Goal: Task Accomplishment & Management: Use online tool/utility

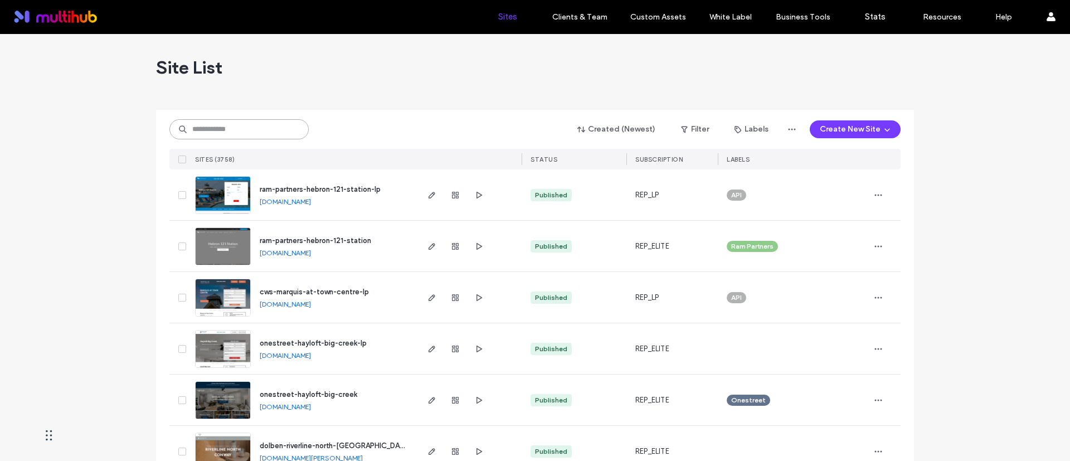
click at [240, 129] on input at bounding box center [238, 129] width 139 height 20
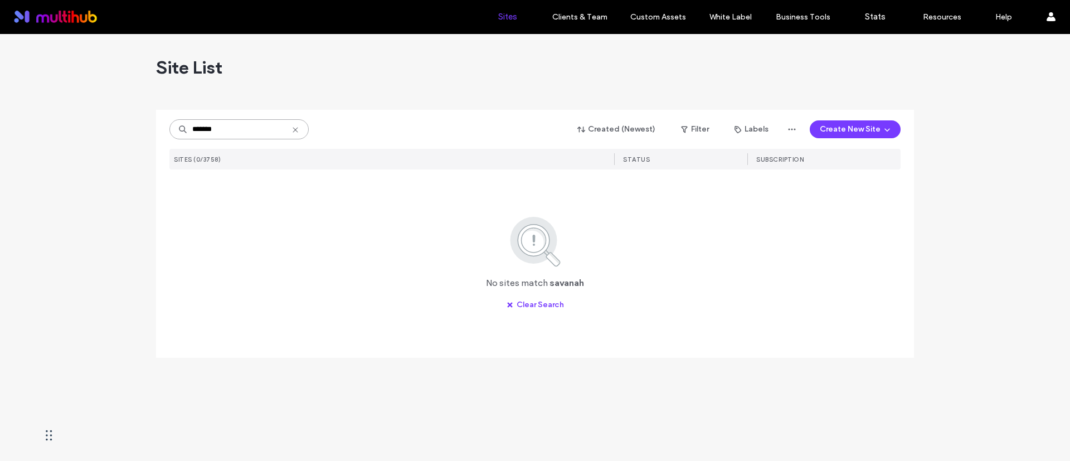
click at [240, 129] on input "*******" at bounding box center [238, 129] width 139 height 20
type input "********"
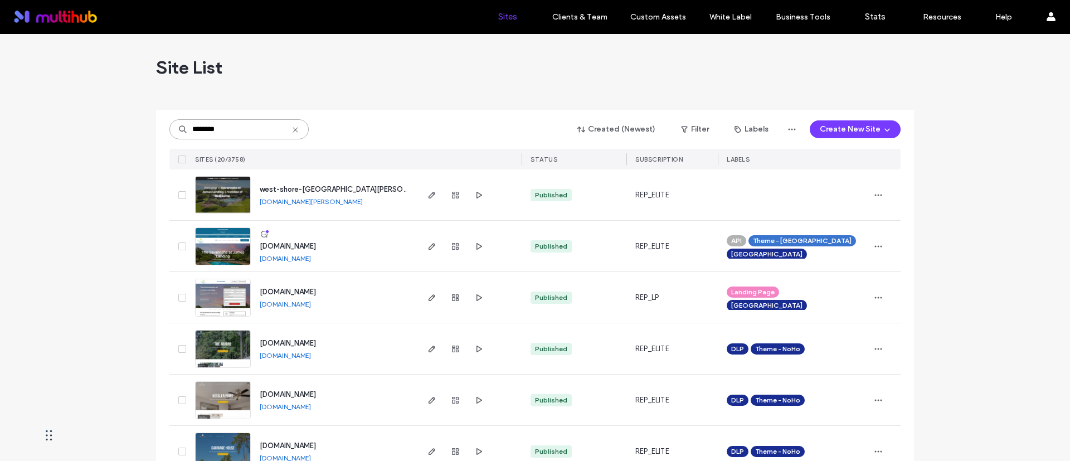
click at [242, 138] on input "********" at bounding box center [238, 129] width 139 height 20
click at [432, 242] on icon "button" at bounding box center [431, 246] width 9 height 9
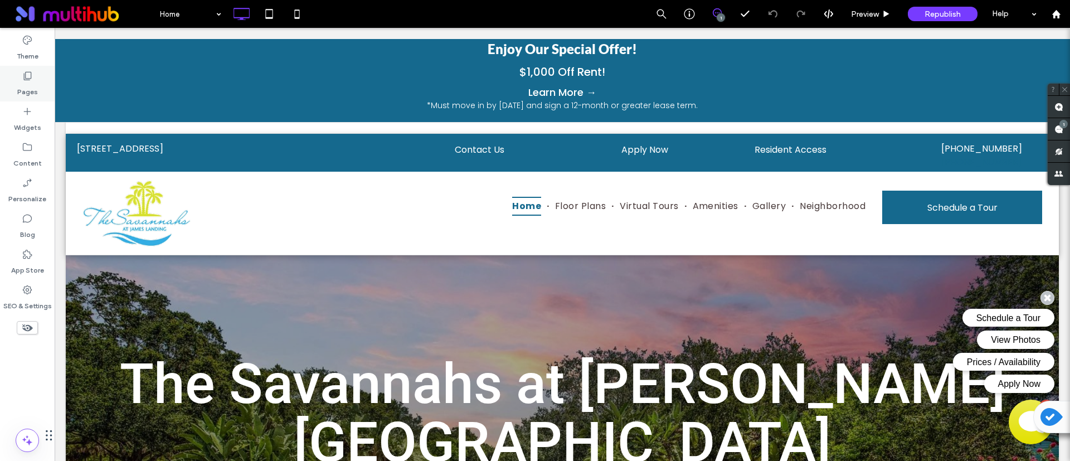
click at [23, 79] on icon at bounding box center [27, 75] width 11 height 11
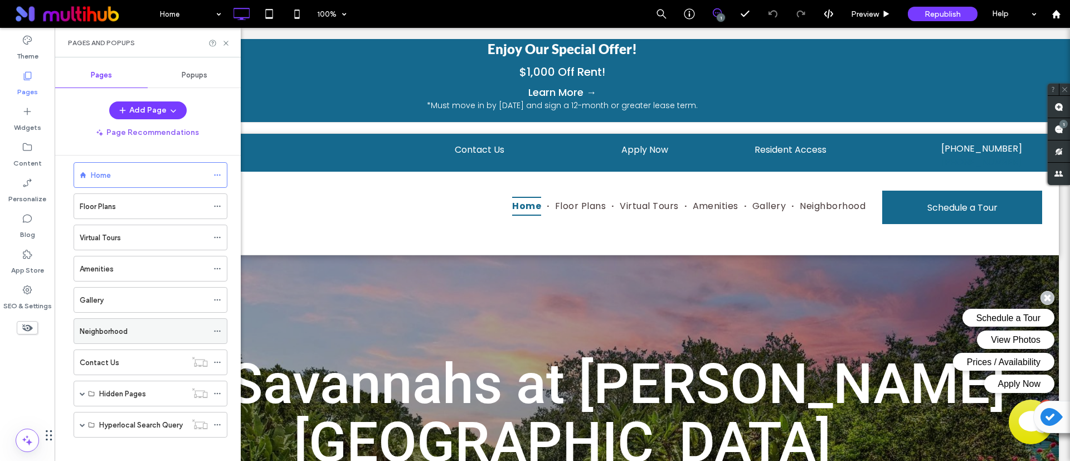
scroll to position [22, 0]
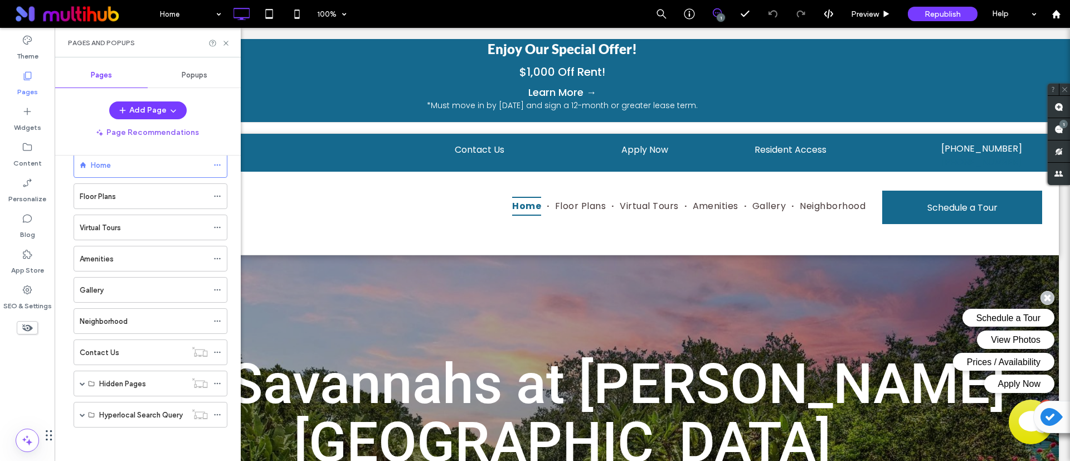
click at [194, 69] on div "Popups" at bounding box center [194, 75] width 93 height 25
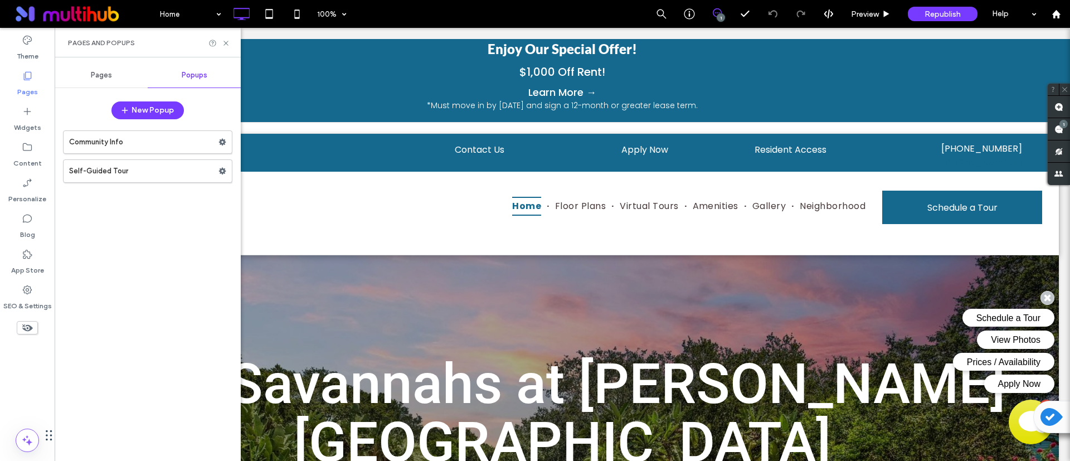
click at [105, 75] on span "Pages" at bounding box center [101, 75] width 21 height 9
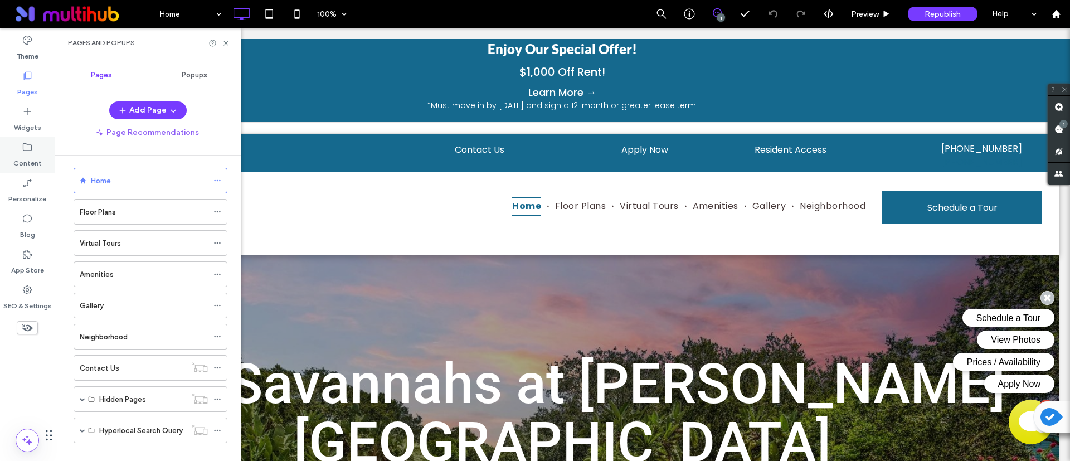
scroll to position [0, 0]
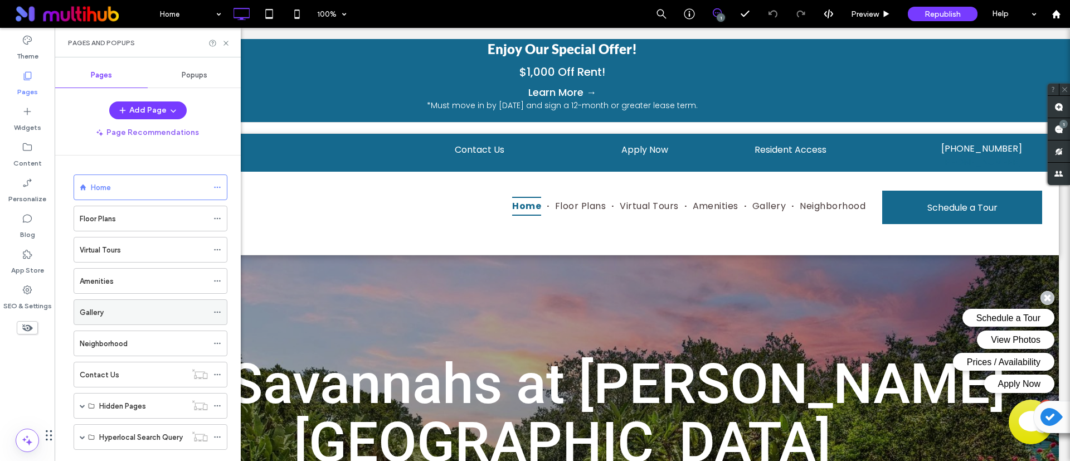
click at [118, 317] on div "Gallery" at bounding box center [144, 312] width 128 height 12
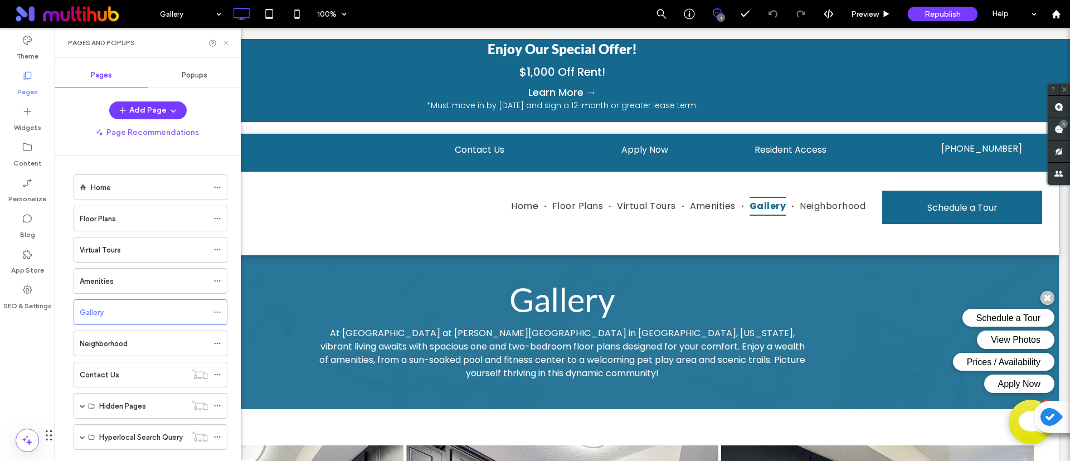
click at [224, 43] on icon at bounding box center [226, 43] width 8 height 8
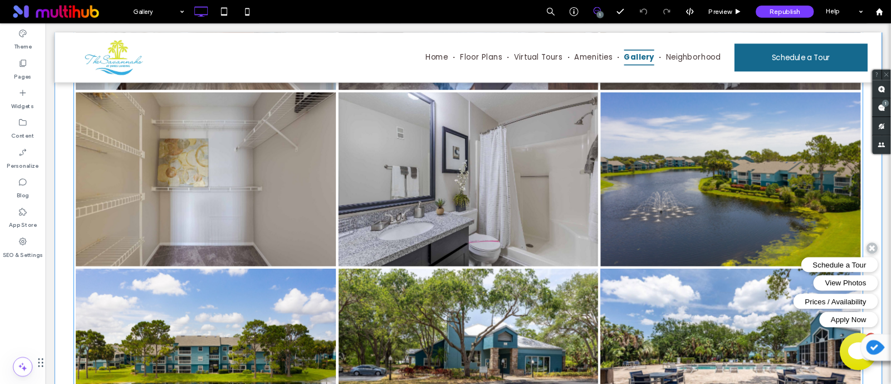
scroll to position [1253, 0]
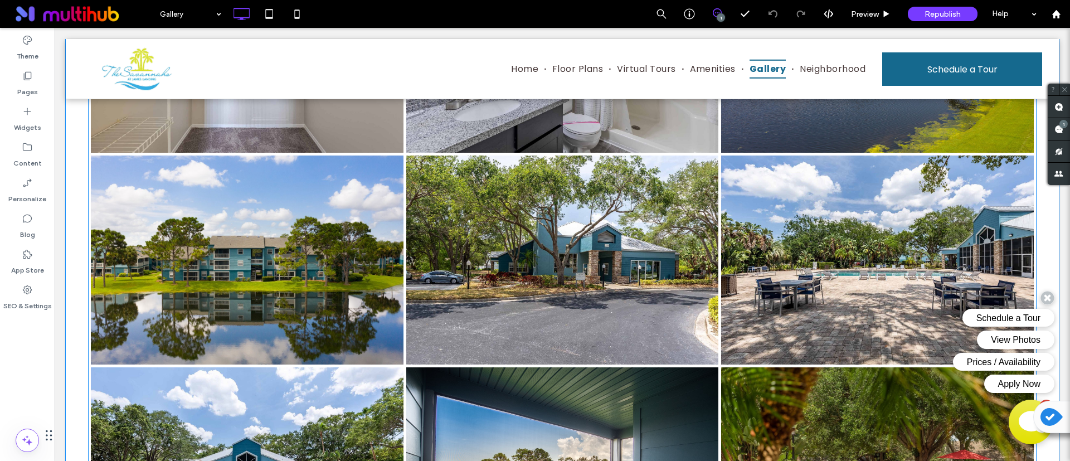
click at [642, 300] on link at bounding box center [562, 259] width 313 height 209
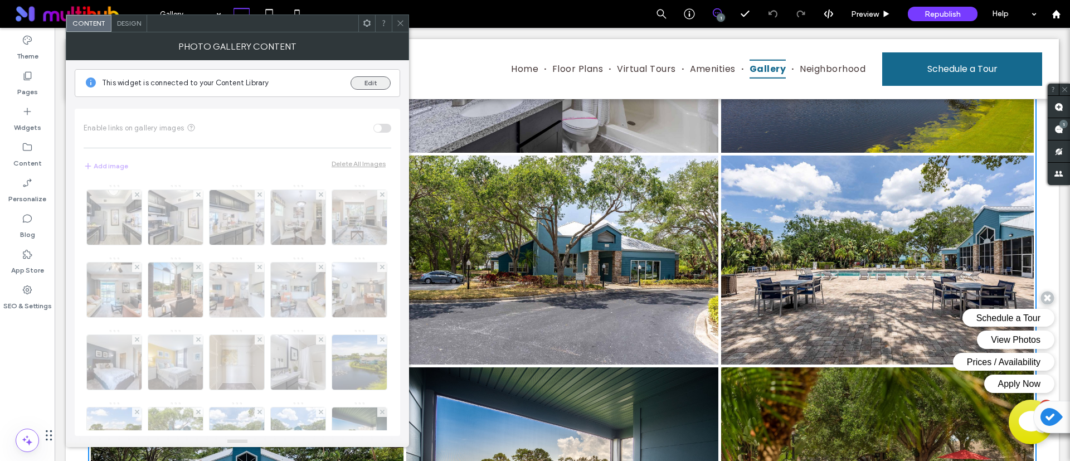
click at [374, 83] on button "Edit" at bounding box center [370, 82] width 40 height 13
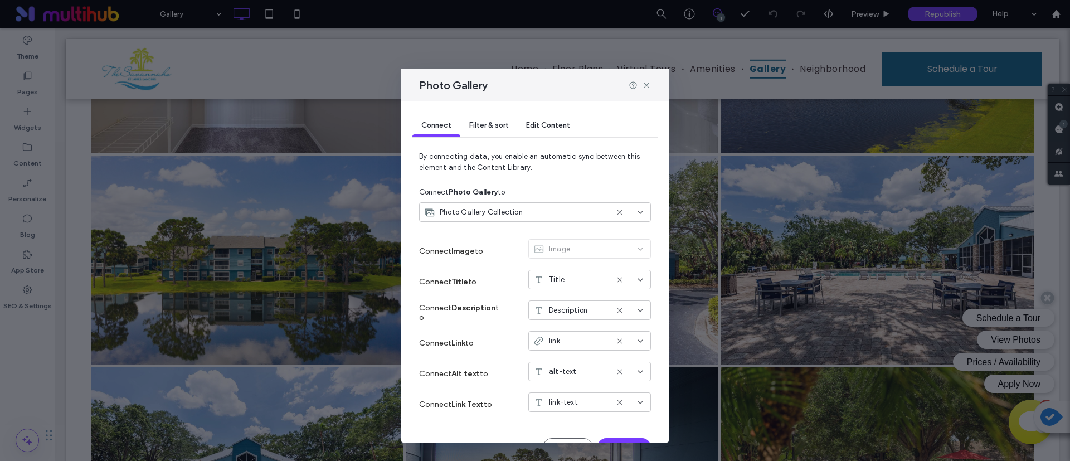
click at [543, 128] on span "Edit Content" at bounding box center [548, 125] width 44 height 8
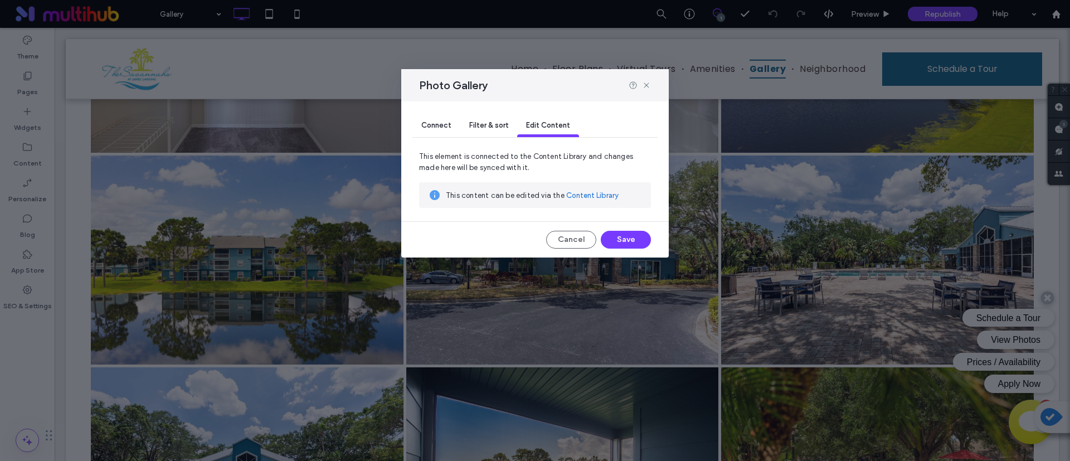
click at [588, 197] on link "Content Library" at bounding box center [592, 195] width 52 height 11
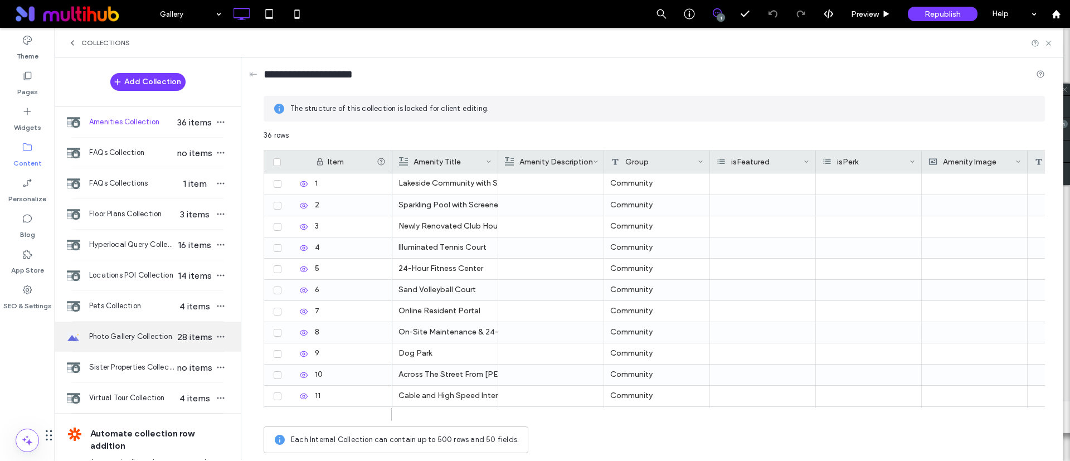
click at [153, 339] on span "Photo Gallery Collection" at bounding box center [132, 336] width 86 height 11
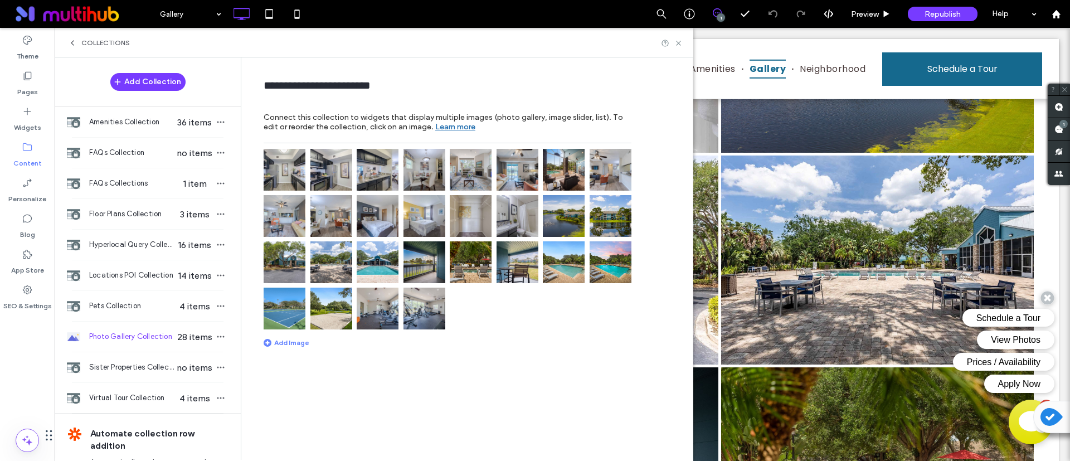
click at [390, 209] on img at bounding box center [378, 216] width 42 height 42
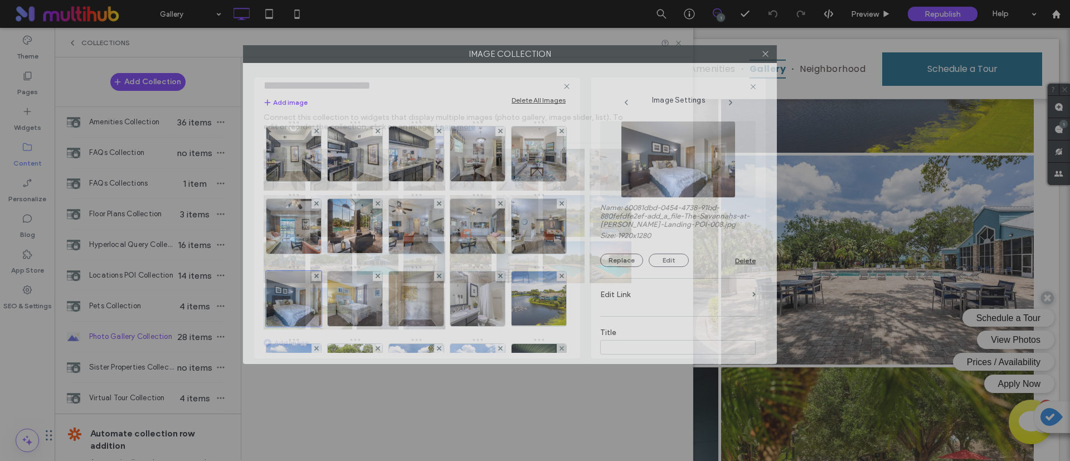
drag, startPoint x: 748, startPoint y: 77, endPoint x: 724, endPoint y: 52, distance: 35.1
click at [724, 52] on label "Image Collection" at bounding box center [509, 54] width 533 height 17
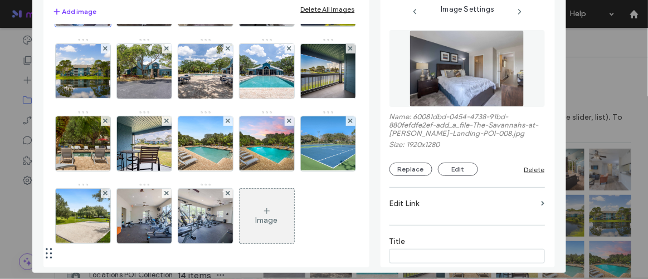
scroll to position [299, 0]
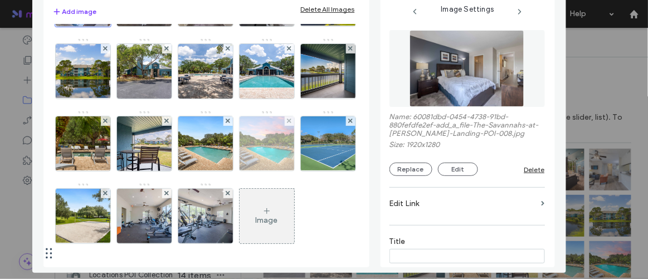
click at [290, 116] on div at bounding box center [289, 120] width 9 height 9
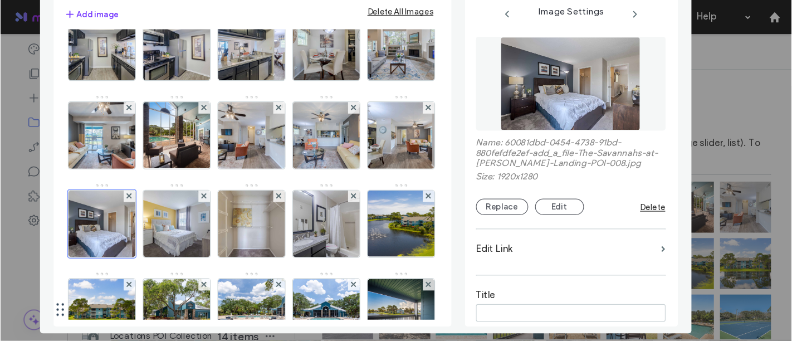
scroll to position [0, 0]
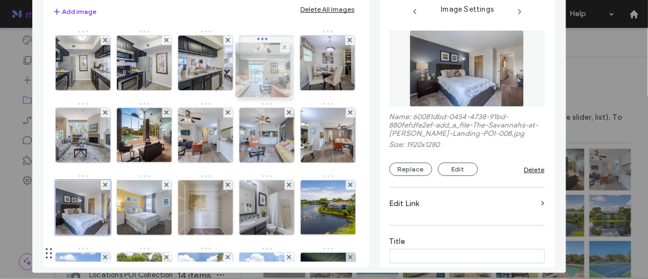
drag, startPoint x: 142, startPoint y: 141, endPoint x: 259, endPoint y: 76, distance: 134.2
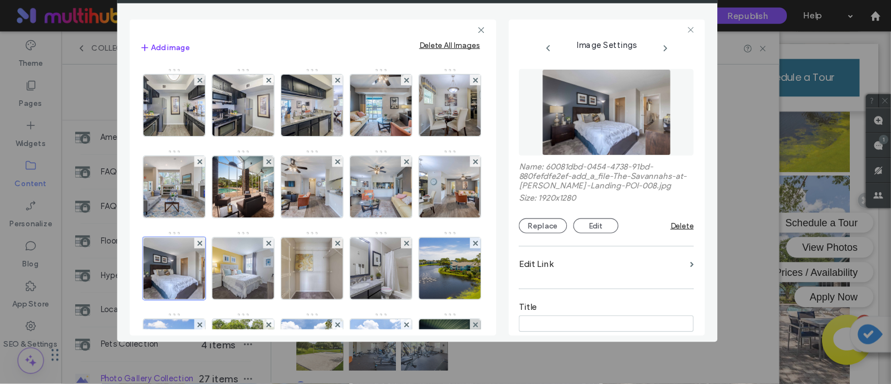
scroll to position [1253, 0]
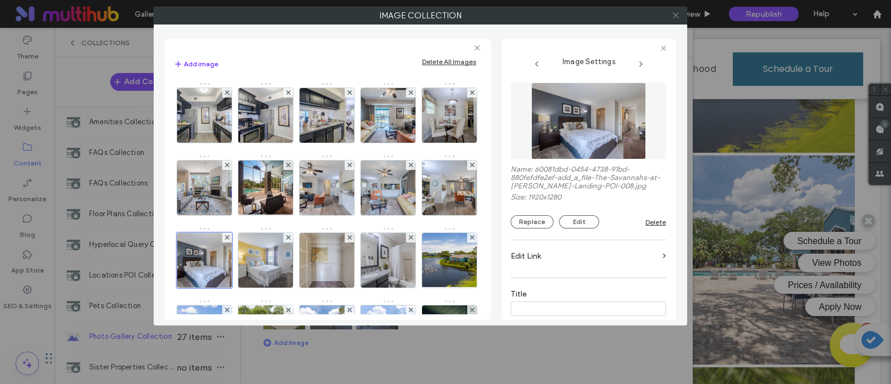
click at [677, 12] on icon at bounding box center [676, 15] width 8 height 8
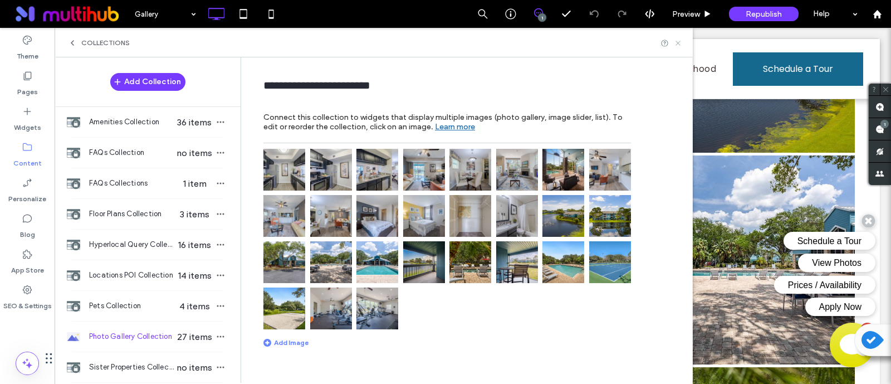
click at [677, 42] on use at bounding box center [678, 43] width 4 height 4
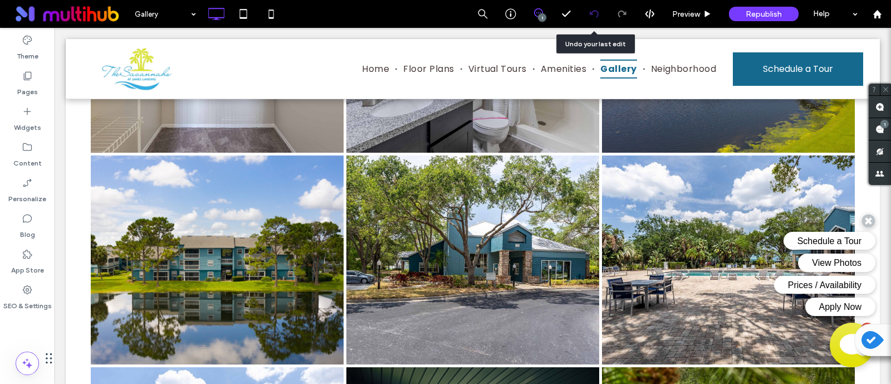
click at [589, 13] on div at bounding box center [593, 13] width 27 height 9
click at [593, 16] on icon at bounding box center [594, 13] width 9 height 9
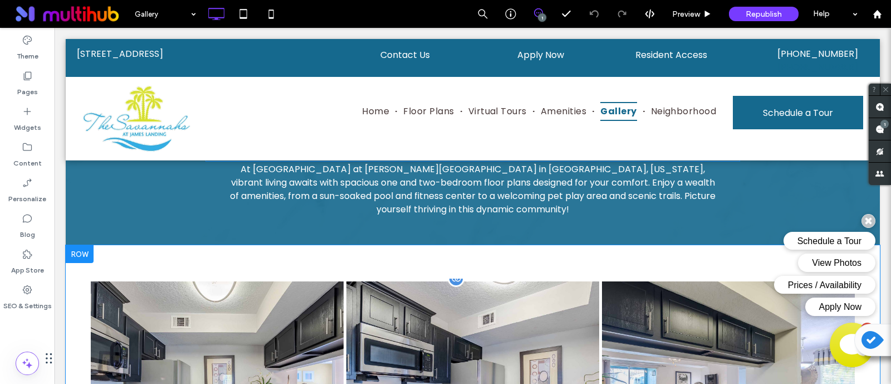
scroll to position [0, 0]
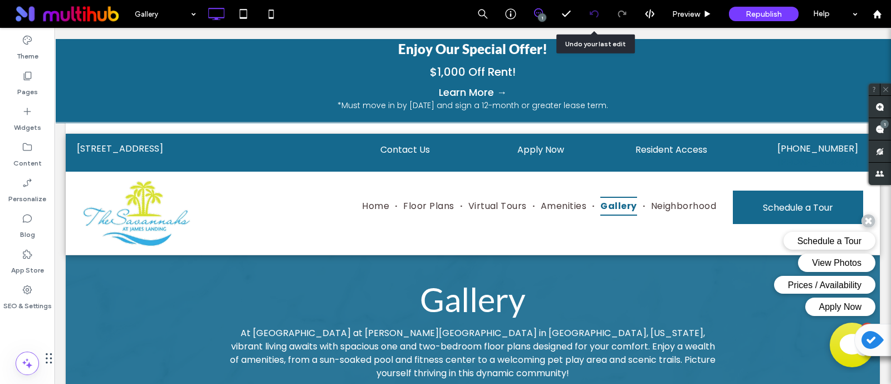
click at [597, 14] on icon at bounding box center [594, 13] width 9 height 9
click at [593, 17] on icon at bounding box center [594, 13] width 9 height 9
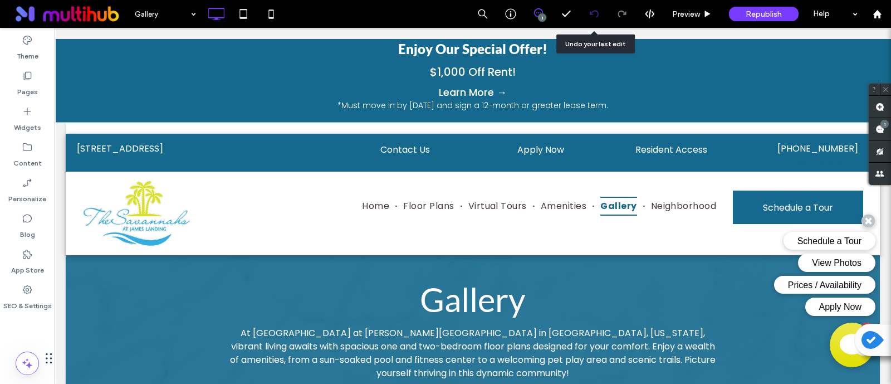
click at [593, 17] on icon at bounding box center [594, 13] width 9 height 9
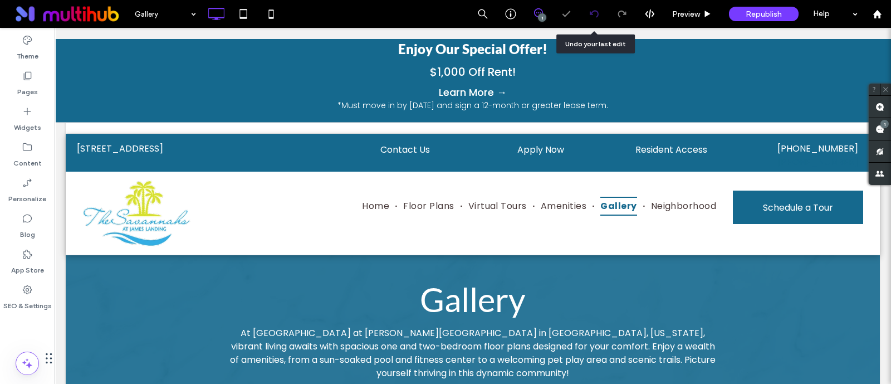
click at [593, 17] on icon at bounding box center [594, 13] width 9 height 9
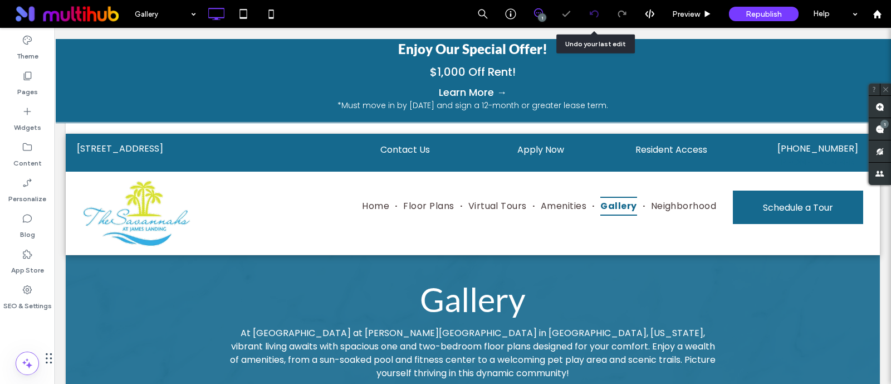
click at [593, 17] on icon at bounding box center [594, 13] width 9 height 9
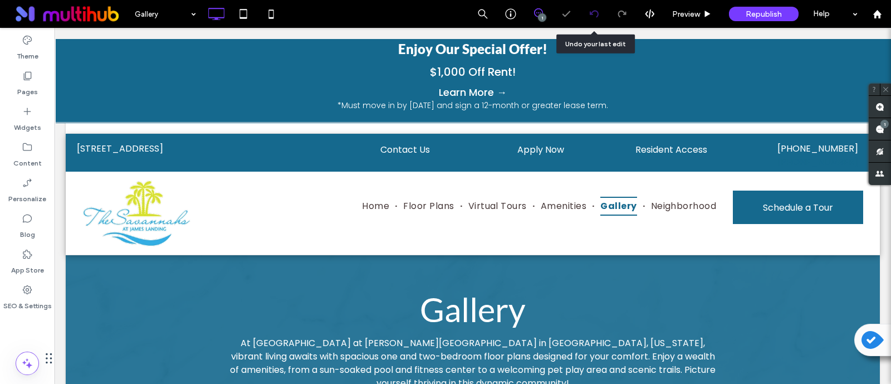
click at [594, 14] on icon at bounding box center [594, 13] width 9 height 9
click at [594, 15] on icon at bounding box center [594, 13] width 9 height 9
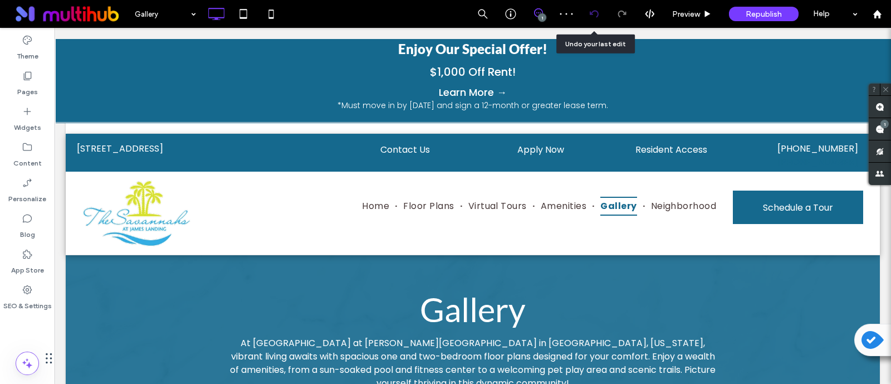
click at [594, 15] on icon at bounding box center [594, 13] width 9 height 9
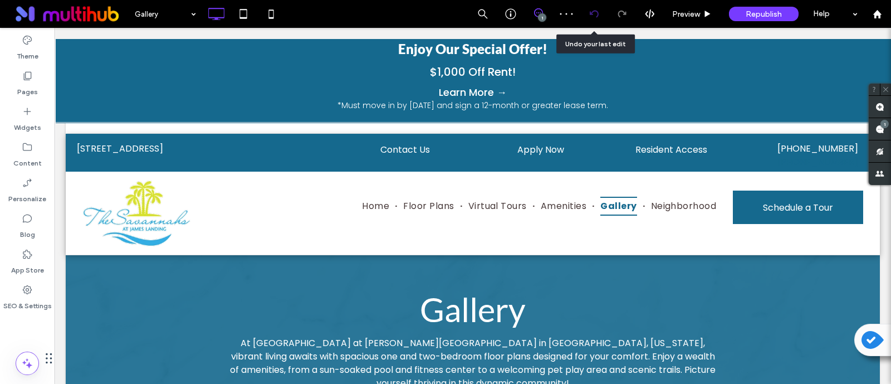
click at [594, 15] on icon at bounding box center [594, 13] width 9 height 9
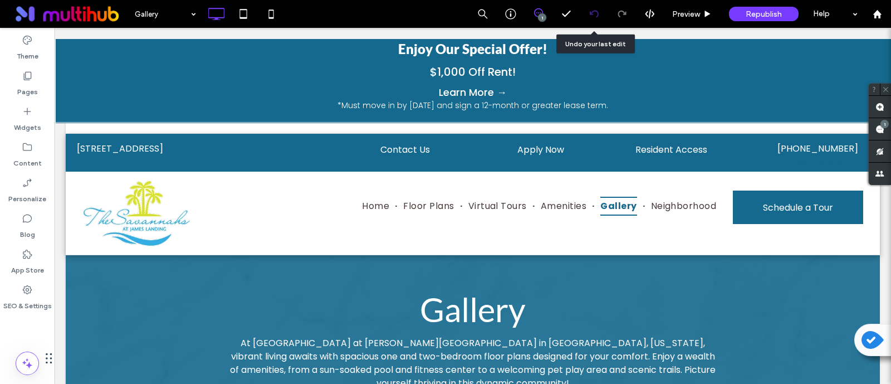
click at [594, 15] on icon at bounding box center [594, 13] width 9 height 9
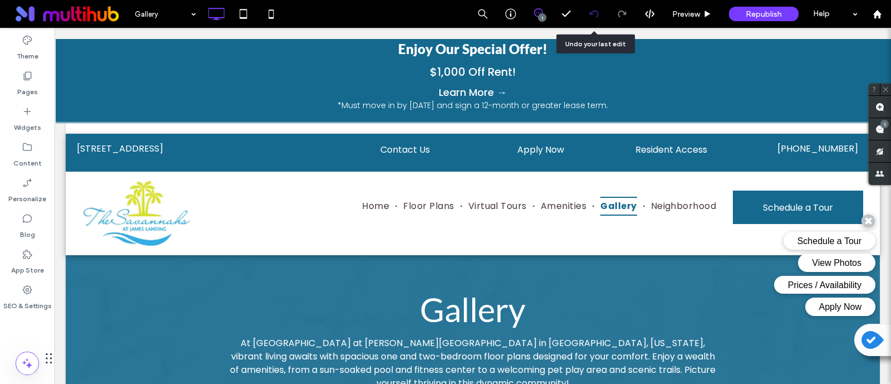
click at [594, 15] on icon at bounding box center [594, 13] width 9 height 9
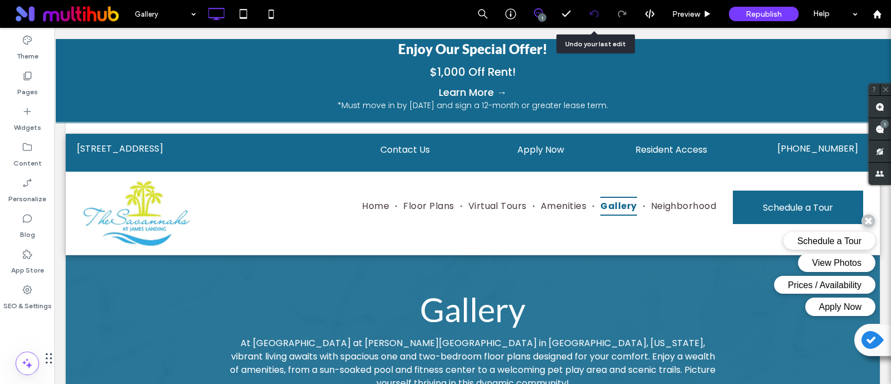
click at [594, 15] on icon at bounding box center [594, 13] width 9 height 9
click at [593, 12] on use at bounding box center [593, 13] width 9 height 7
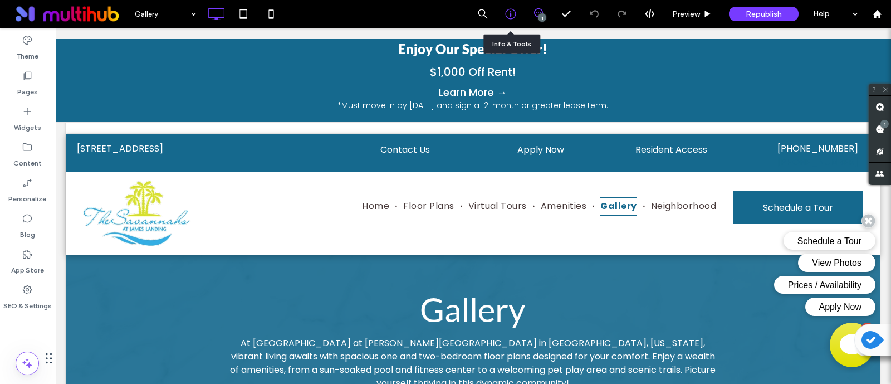
click at [507, 13] on icon at bounding box center [510, 13] width 11 height 11
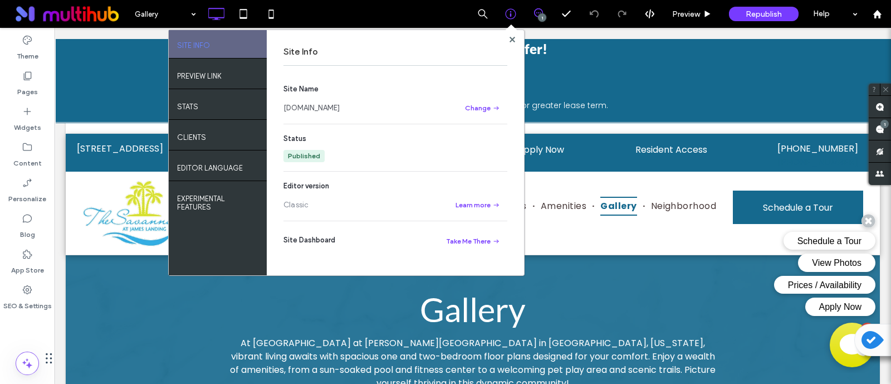
click at [340, 110] on link "www.liveatsavannahs.com" at bounding box center [312, 108] width 56 height 11
click at [513, 37] on icon at bounding box center [513, 40] width 6 height 6
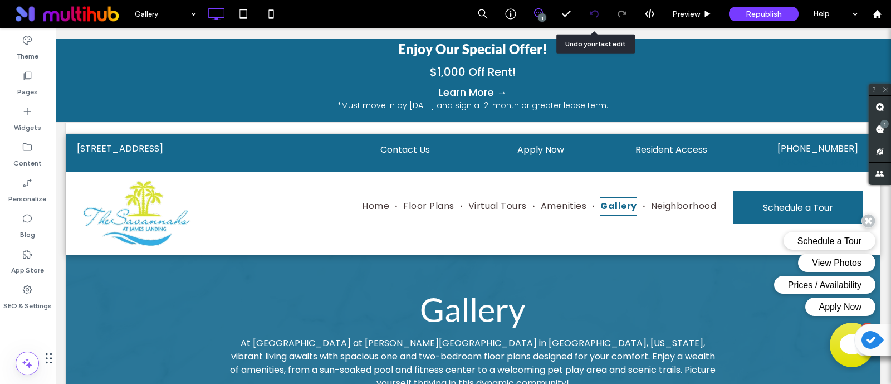
click at [593, 8] on div at bounding box center [594, 14] width 28 height 28
click at [594, 8] on div at bounding box center [594, 14] width 28 height 28
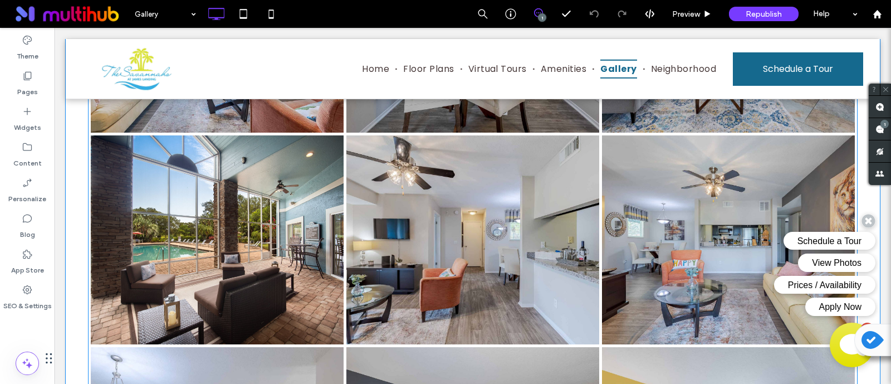
scroll to position [696, 0]
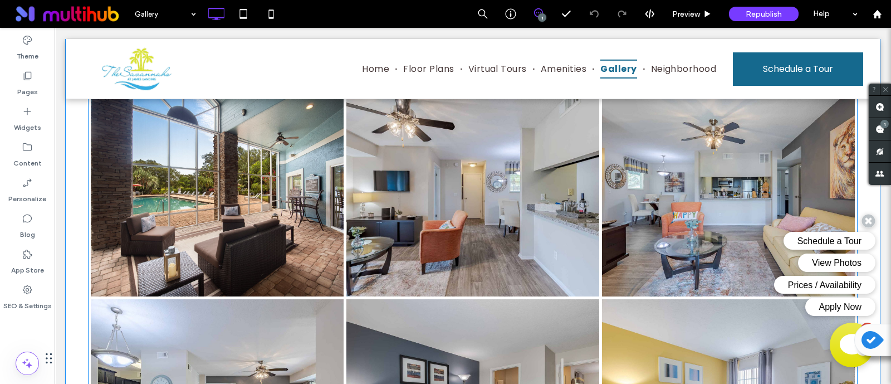
click at [482, 222] on link at bounding box center [473, 192] width 268 height 222
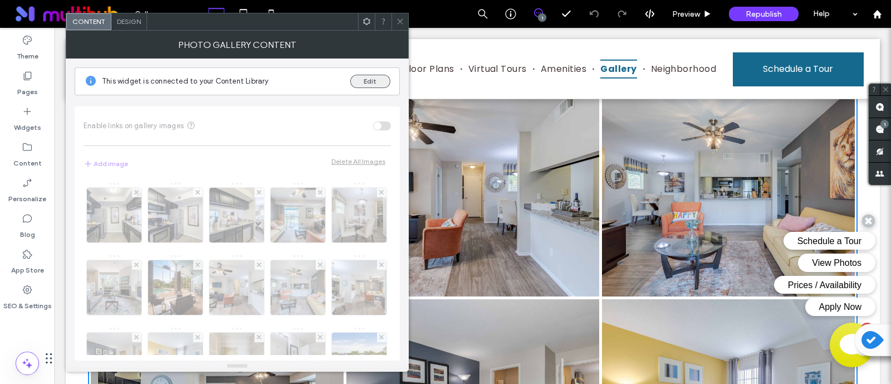
click at [361, 80] on button "Edit" at bounding box center [370, 81] width 40 height 13
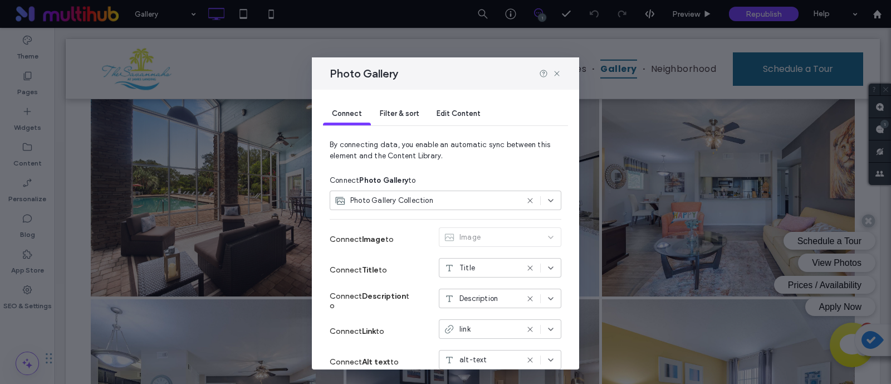
click at [462, 110] on span "Edit Content" at bounding box center [459, 113] width 44 height 8
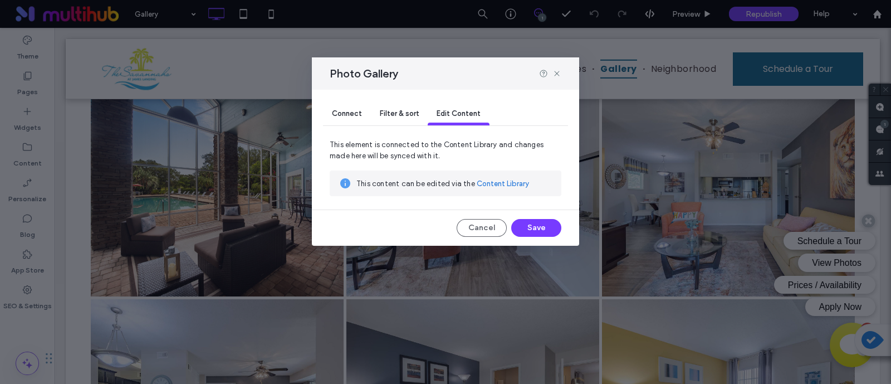
click at [510, 182] on link "Content Library" at bounding box center [503, 183] width 52 height 11
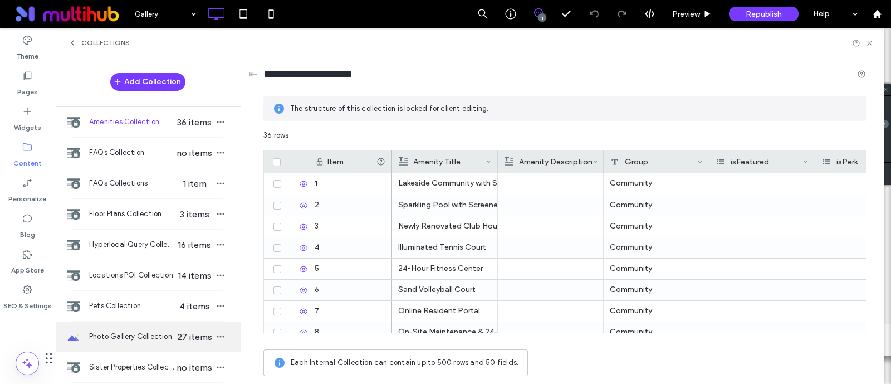
click at [138, 333] on span "Photo Gallery Collection" at bounding box center [132, 336] width 86 height 11
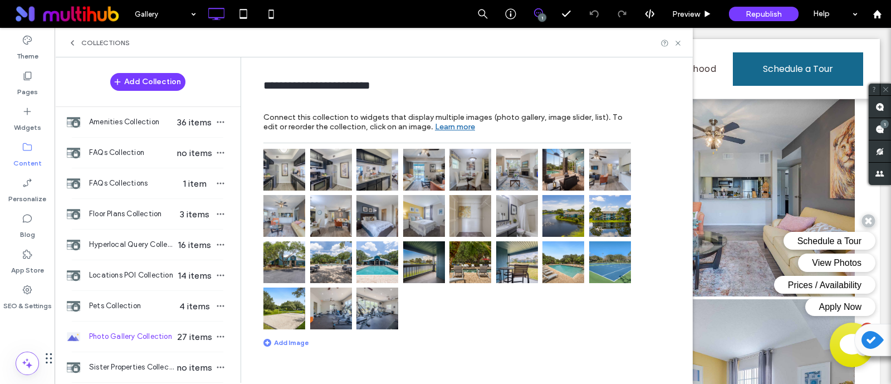
click at [294, 340] on div "Add Image" at bounding box center [286, 342] width 46 height 8
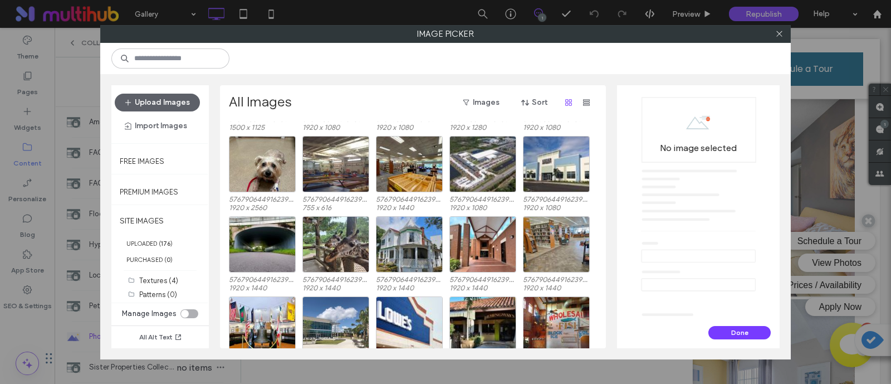
scroll to position [766, 0]
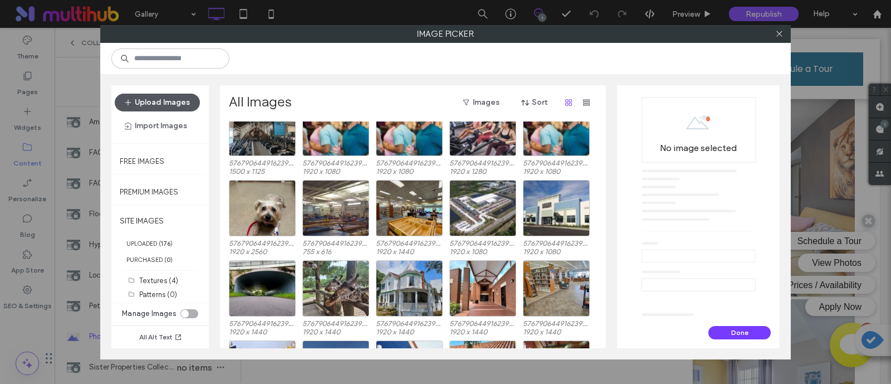
click at [164, 103] on button "Upload Images" at bounding box center [157, 103] width 85 height 18
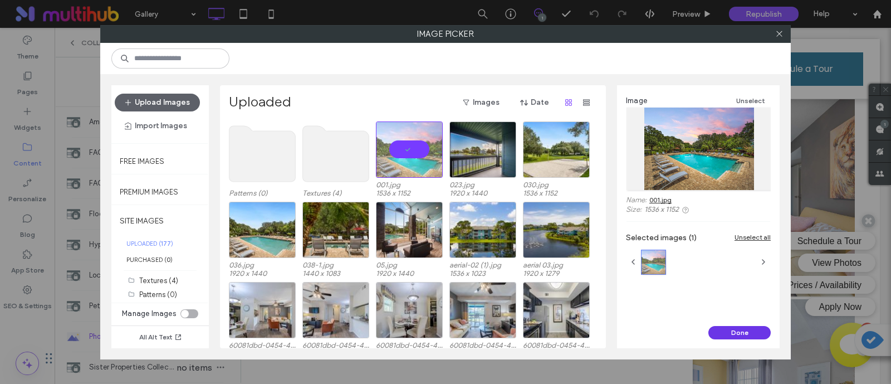
click at [747, 327] on button "Done" at bounding box center [740, 332] width 62 height 13
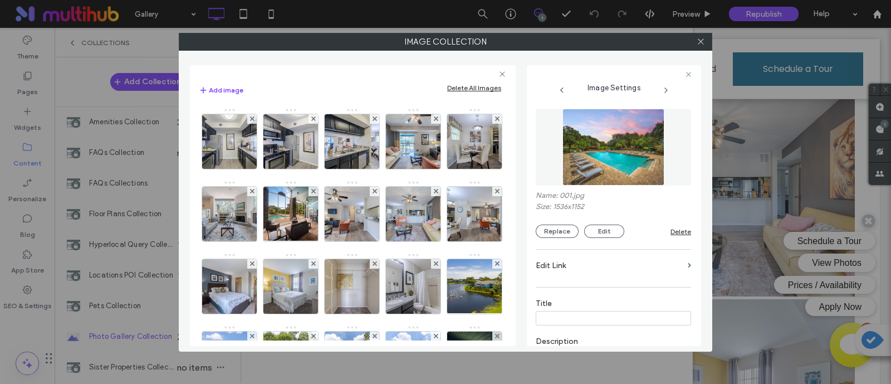
click at [574, 319] on input at bounding box center [613, 318] width 155 height 14
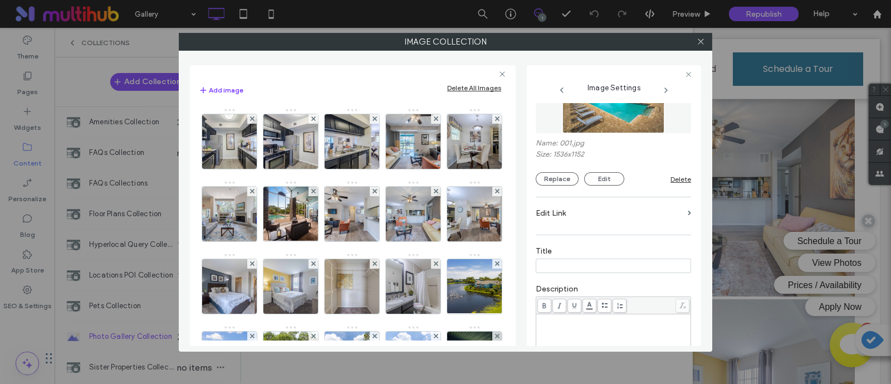
scroll to position [139, 0]
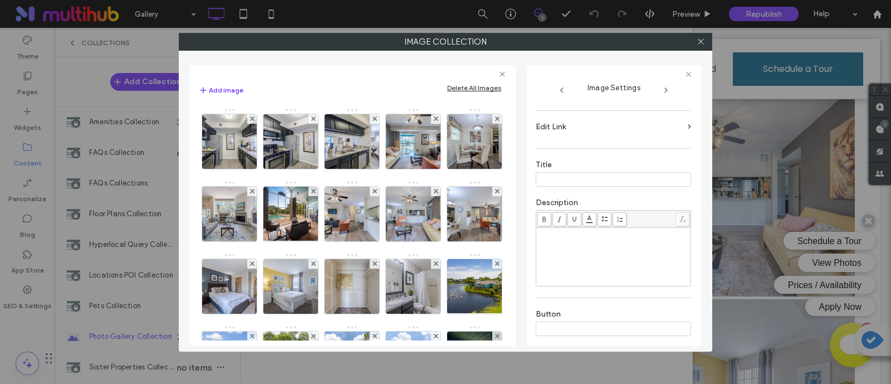
click at [594, 251] on div "Rich Text Editor" at bounding box center [614, 257] width 152 height 56
paste input "**********"
type input "**********"
click at [568, 242] on div "Rich Text Editor" at bounding box center [614, 258] width 152 height 56
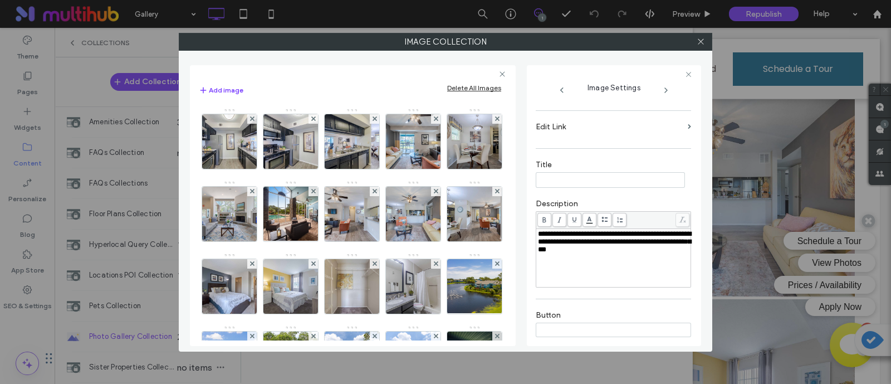
click at [584, 203] on label "Description" at bounding box center [613, 205] width 155 height 12
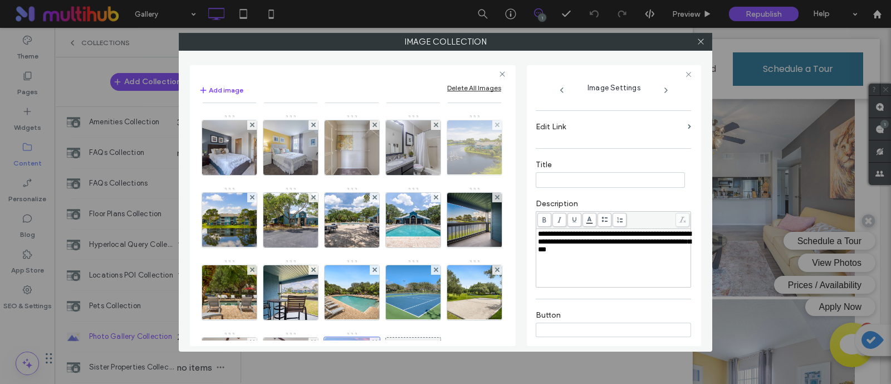
click at [433, 175] on img at bounding box center [474, 147] width 82 height 55
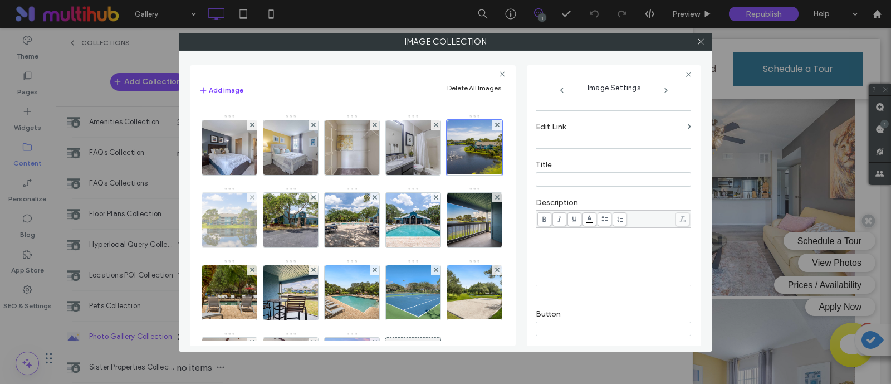
click at [270, 218] on img at bounding box center [229, 220] width 82 height 55
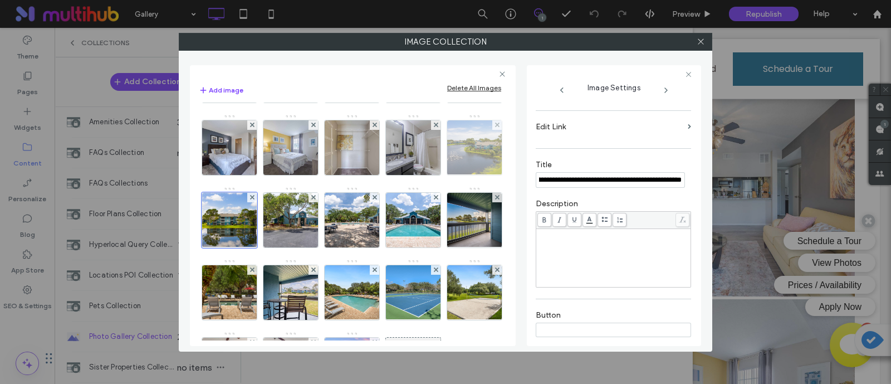
click at [433, 175] on img at bounding box center [474, 147] width 82 height 55
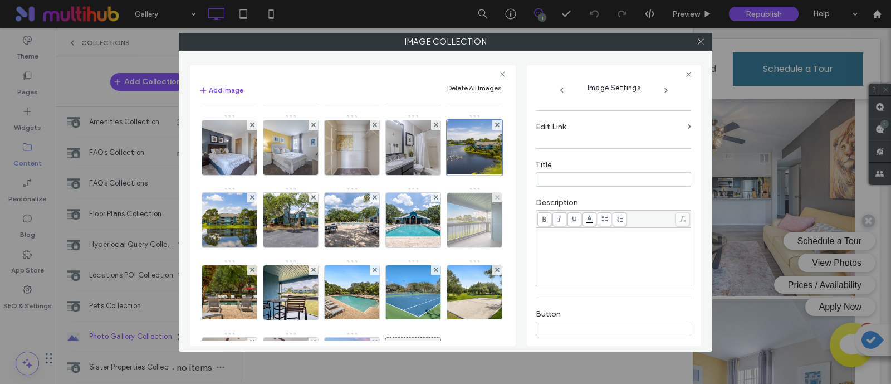
click at [438, 247] on img at bounding box center [474, 220] width 73 height 55
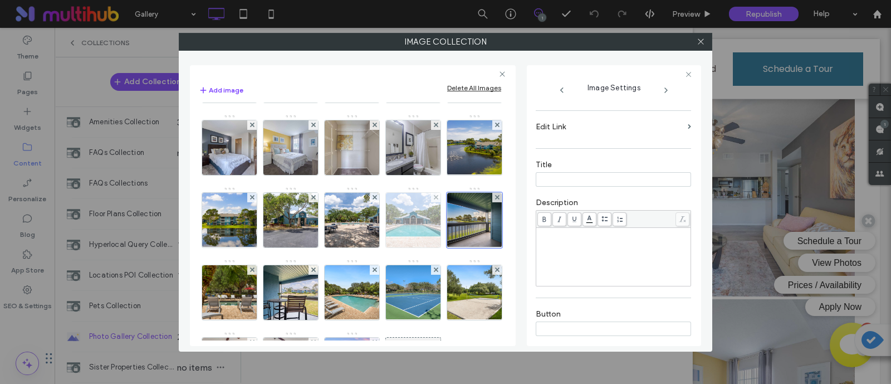
click at [373, 247] on img at bounding box center [414, 220] width 82 height 55
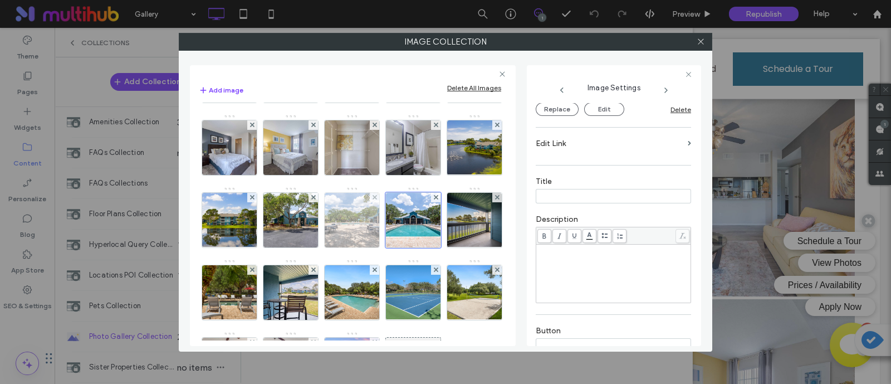
click at [311, 247] on img at bounding box center [352, 220] width 82 height 55
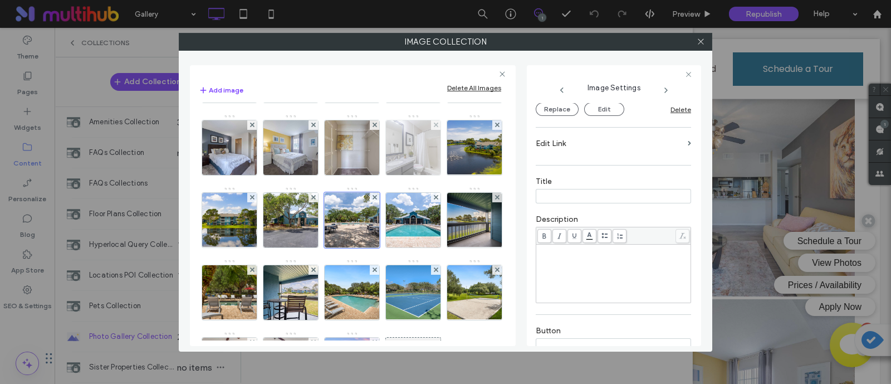
click at [373, 175] on img at bounding box center [414, 147] width 82 height 55
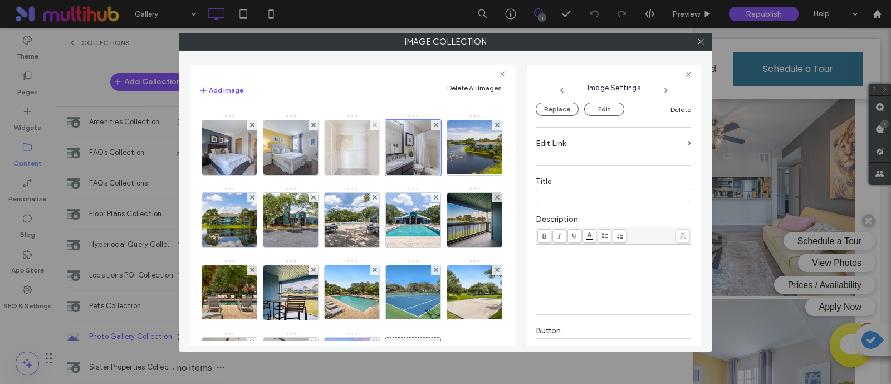
click at [311, 175] on img at bounding box center [352, 147] width 82 height 55
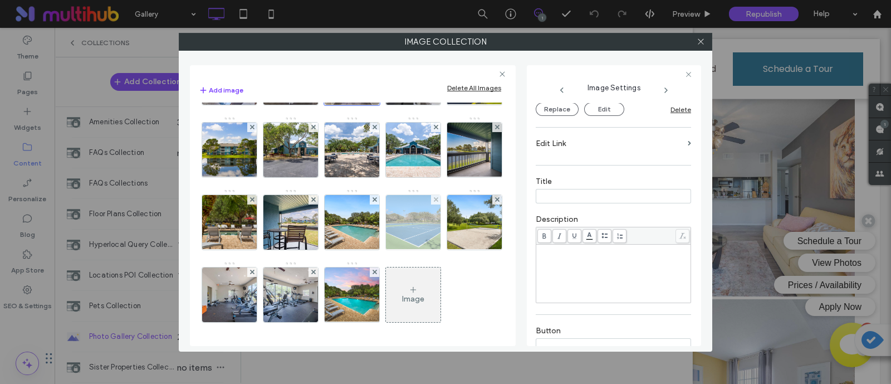
click at [413, 232] on img at bounding box center [413, 222] width 73 height 55
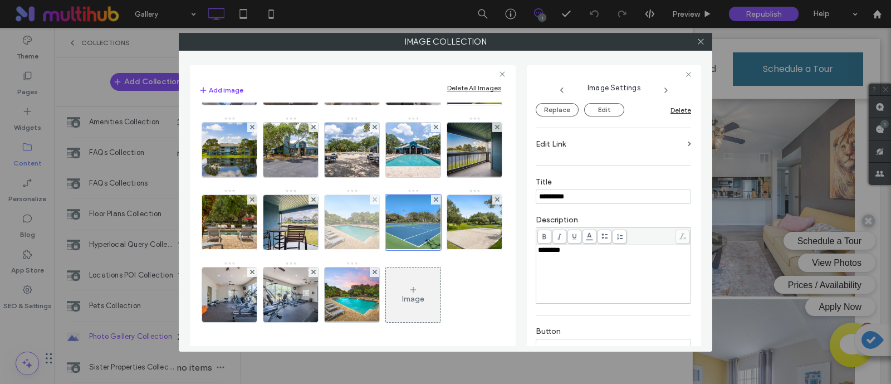
click at [357, 229] on img at bounding box center [352, 222] width 73 height 55
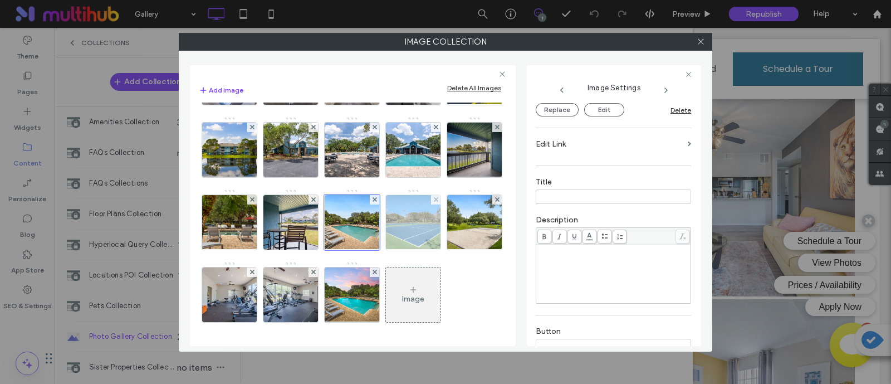
click at [406, 224] on img at bounding box center [413, 222] width 73 height 55
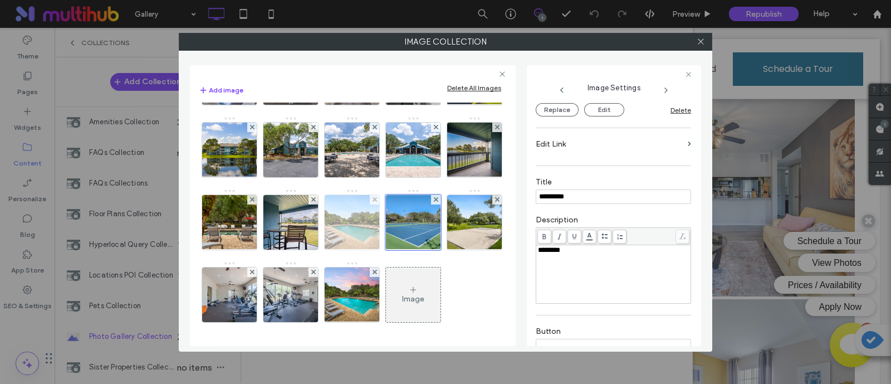
click at [359, 224] on img at bounding box center [352, 222] width 73 height 55
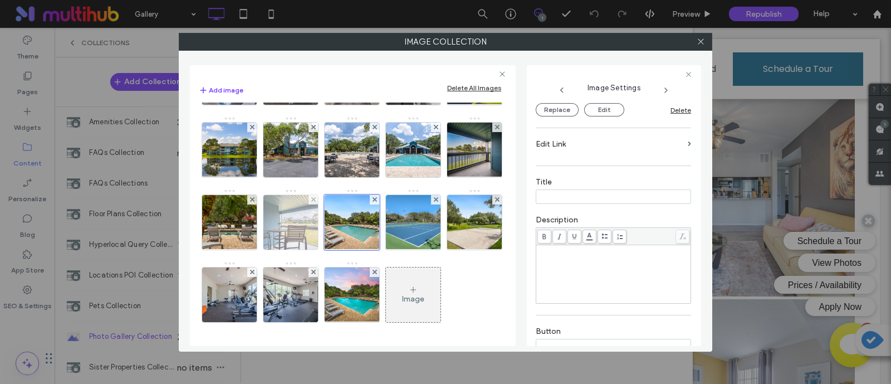
click at [277, 226] on img at bounding box center [291, 222] width 82 height 55
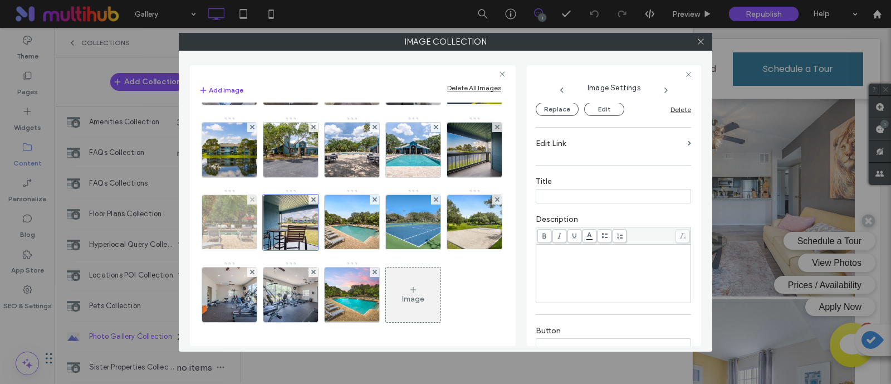
click at [231, 216] on img at bounding box center [229, 222] width 72 height 55
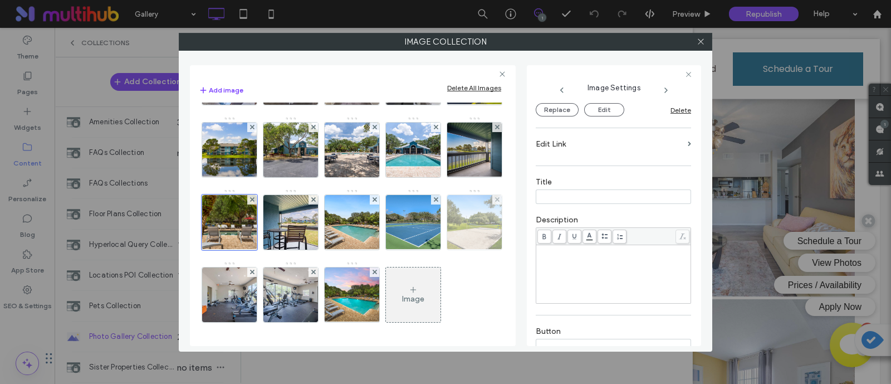
click at [438, 250] on img at bounding box center [474, 222] width 73 height 55
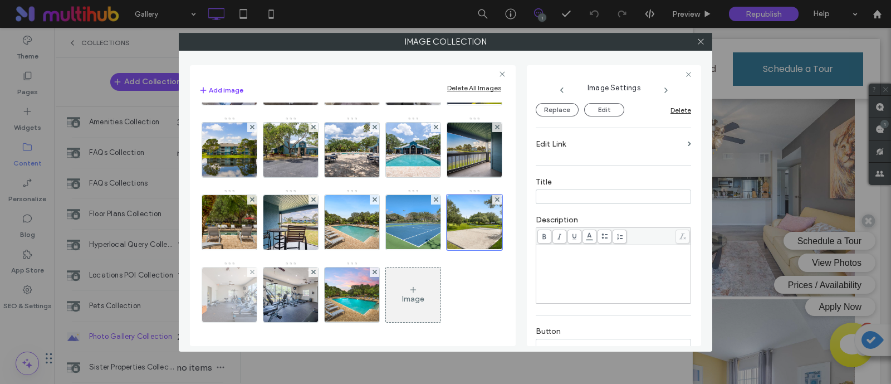
drag, startPoint x: 282, startPoint y: 296, endPoint x: 313, endPoint y: 303, distance: 30.8
click at [271, 296] on img at bounding box center [230, 294] width 82 height 55
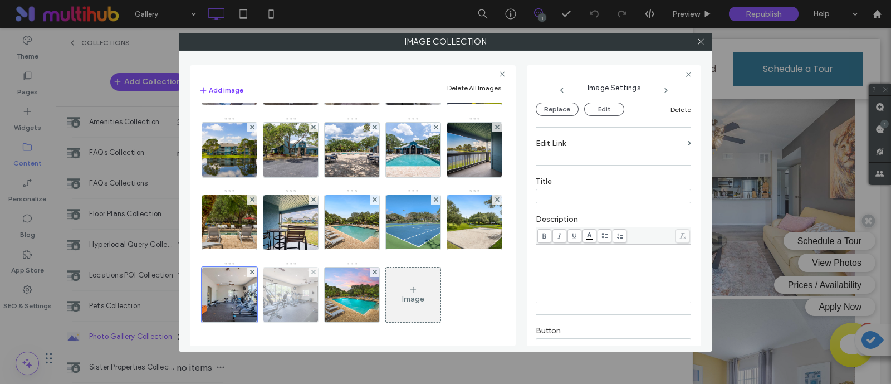
drag, startPoint x: 350, startPoint y: 298, endPoint x: 357, endPoint y: 297, distance: 6.2
click at [332, 298] on img at bounding box center [291, 294] width 82 height 55
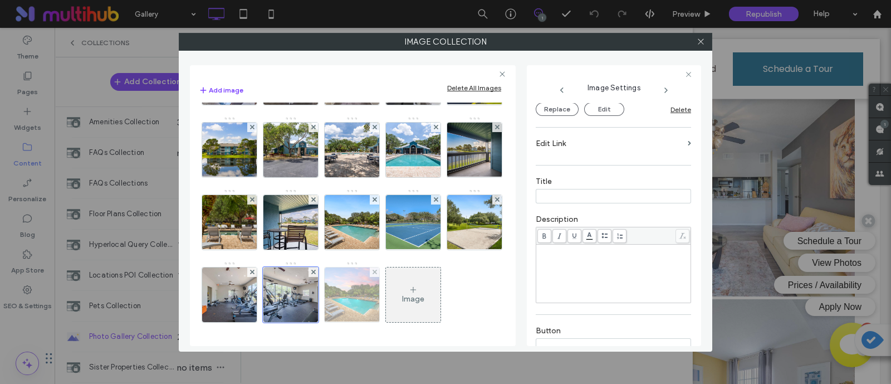
click at [389, 298] on img at bounding box center [352, 294] width 73 height 55
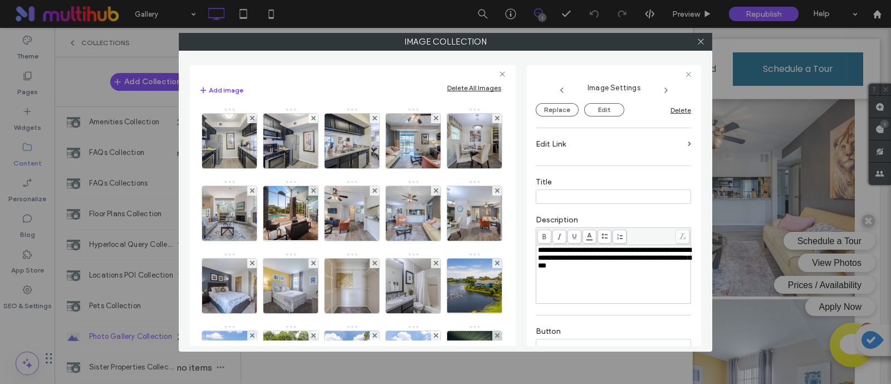
scroll to position [0, 0]
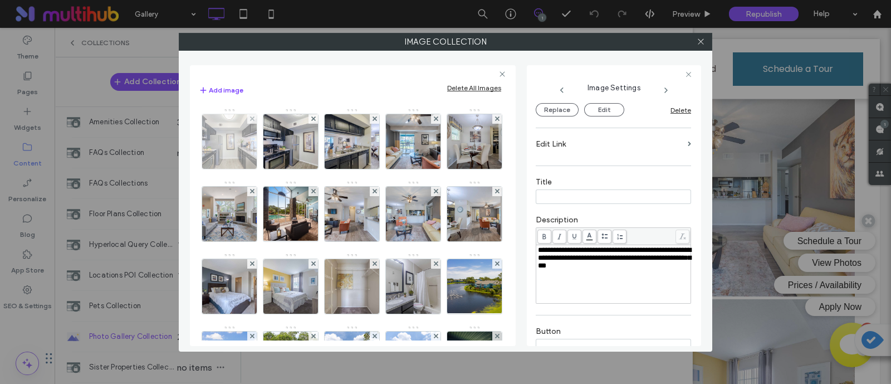
click at [236, 135] on img at bounding box center [230, 141] width 82 height 55
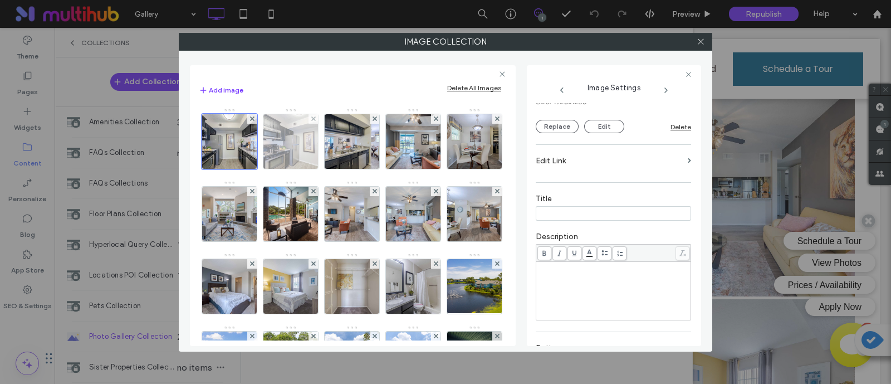
scroll to position [139, 0]
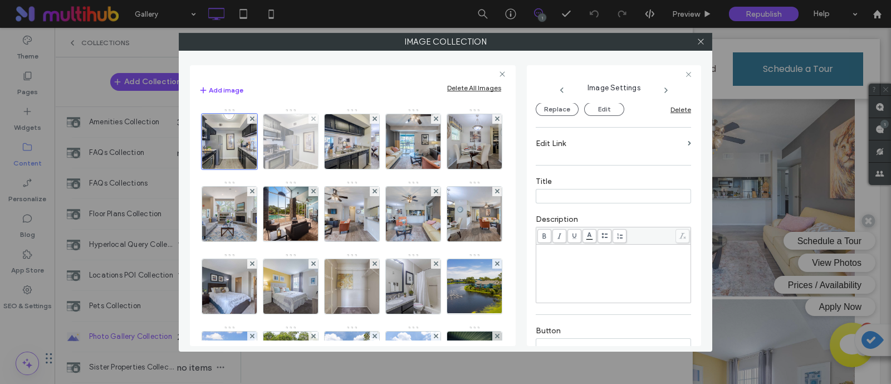
click at [300, 147] on img at bounding box center [291, 141] width 82 height 55
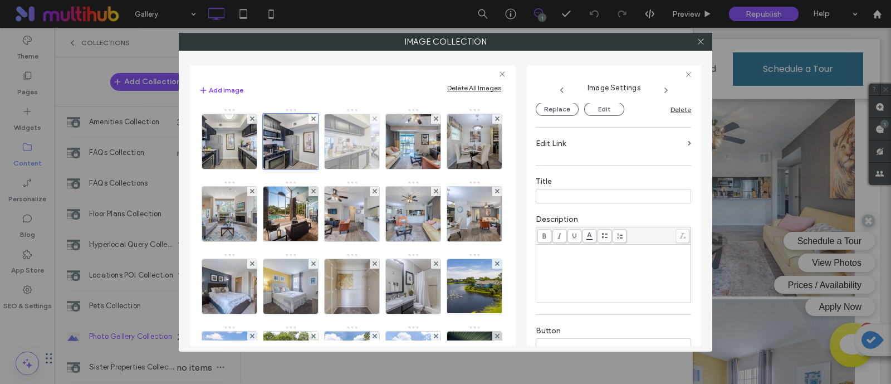
click at [360, 147] on img at bounding box center [352, 141] width 82 height 55
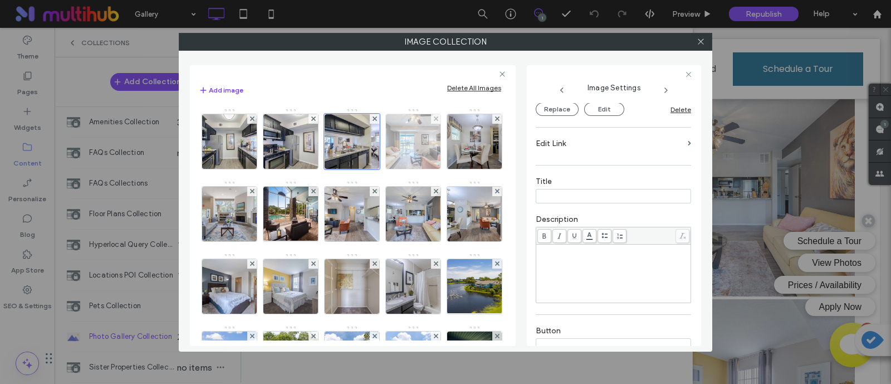
click at [415, 143] on img at bounding box center [414, 141] width 82 height 55
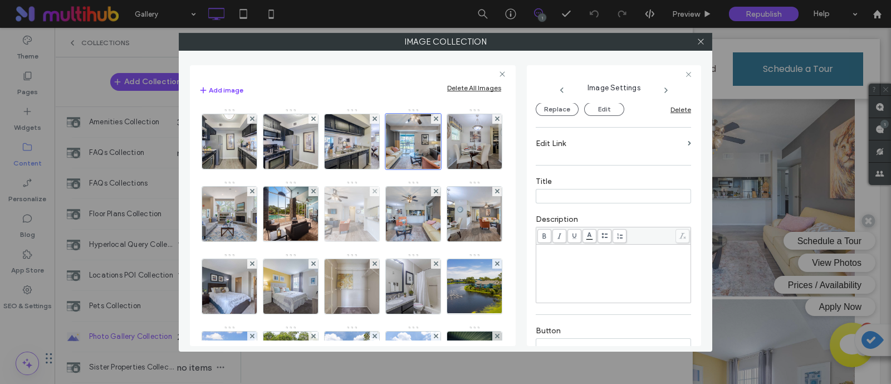
click at [393, 201] on img at bounding box center [352, 214] width 82 height 55
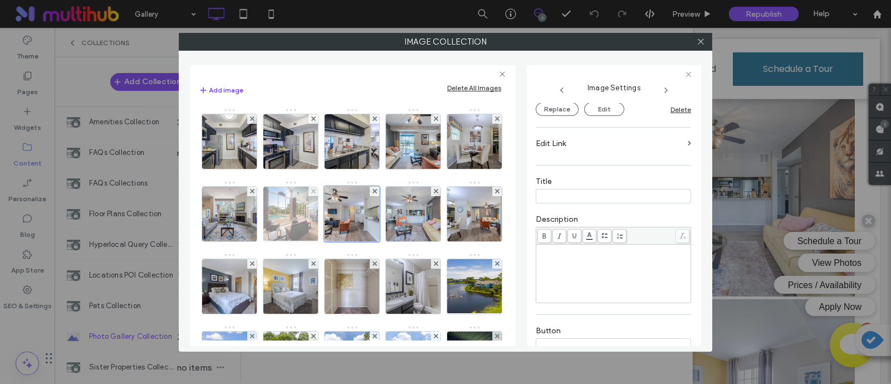
click at [328, 224] on img at bounding box center [291, 214] width 73 height 55
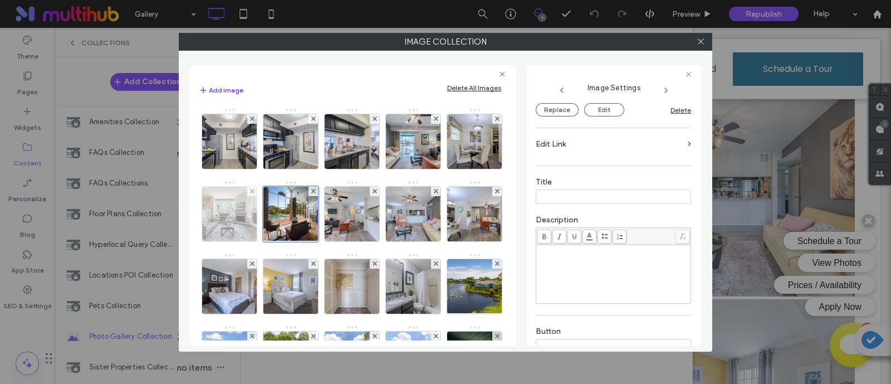
click at [271, 222] on img at bounding box center [230, 214] width 82 height 55
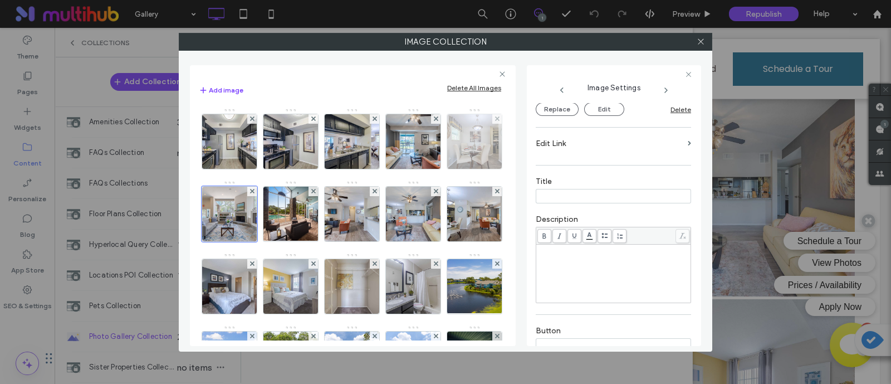
click at [434, 169] on img at bounding box center [475, 141] width 82 height 55
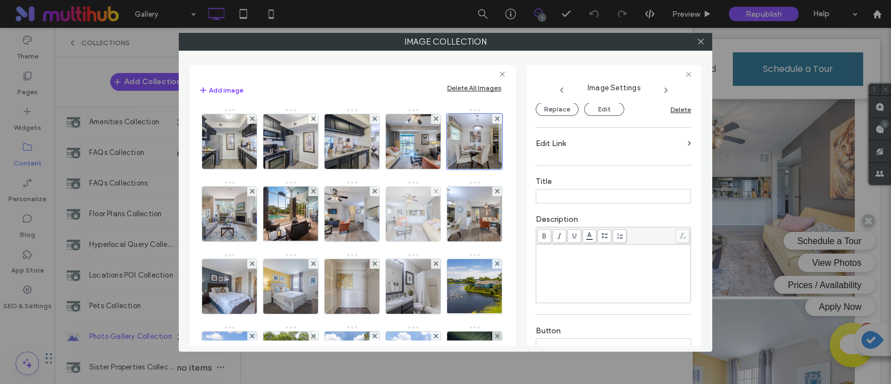
drag, startPoint x: 230, startPoint y: 269, endPoint x: 251, endPoint y: 284, distance: 25.6
click at [373, 241] on img at bounding box center [414, 214] width 82 height 55
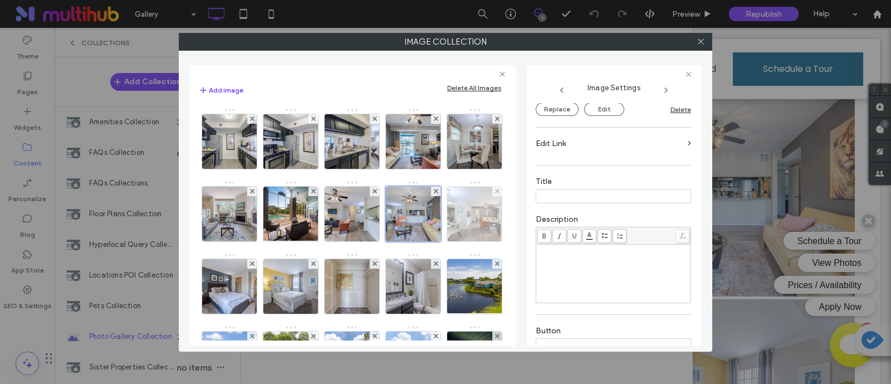
click at [434, 241] on img at bounding box center [475, 214] width 82 height 55
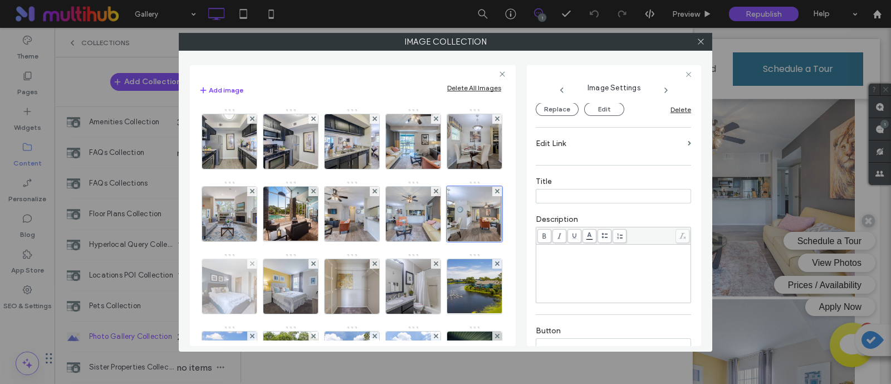
click at [271, 285] on img at bounding box center [230, 286] width 82 height 55
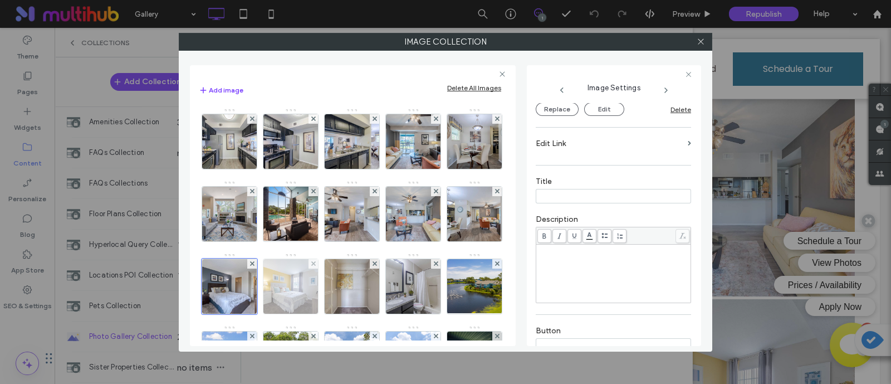
click at [332, 286] on img at bounding box center [291, 286] width 82 height 55
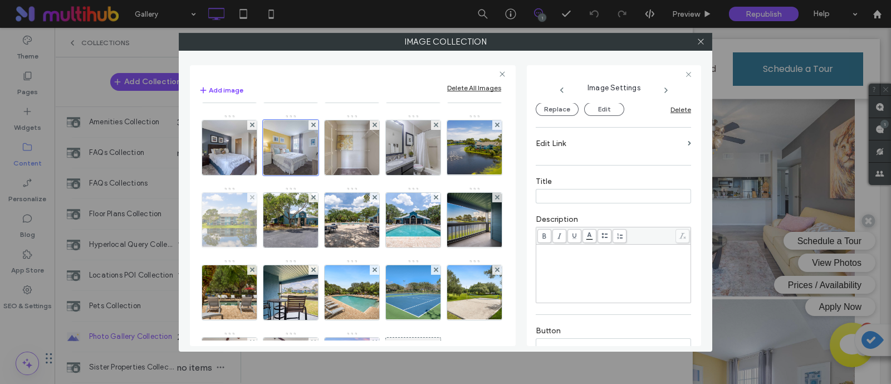
click at [270, 216] on img at bounding box center [229, 220] width 82 height 55
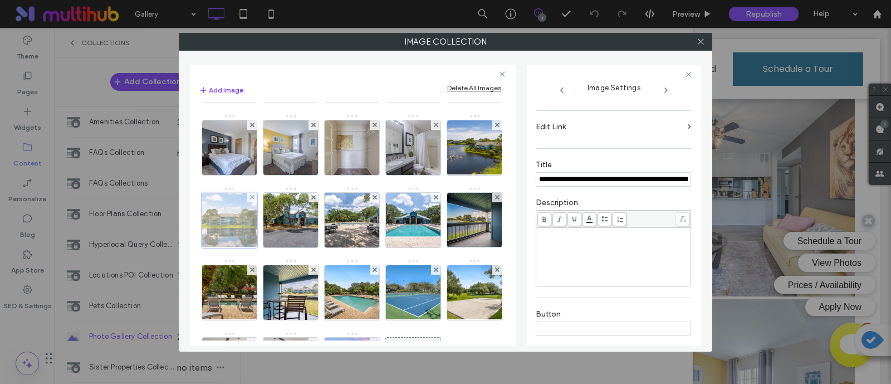
scroll to position [0, 311]
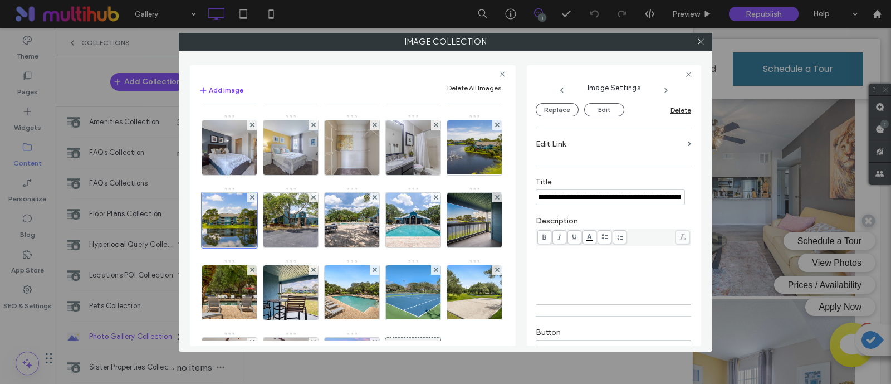
click at [582, 194] on input "**********" at bounding box center [610, 196] width 149 height 15
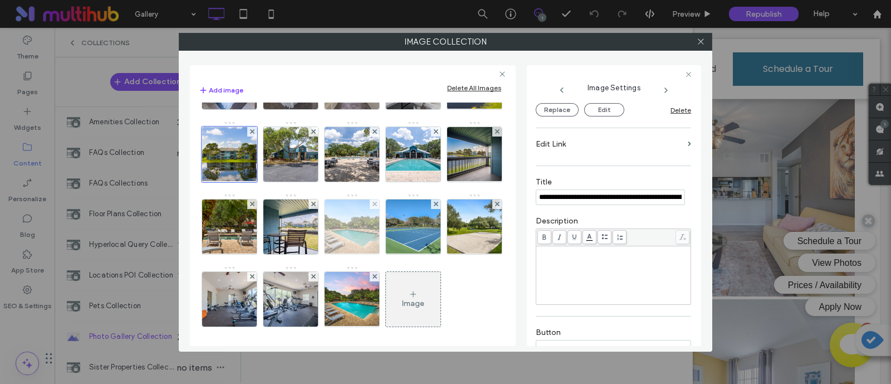
scroll to position [278, 0]
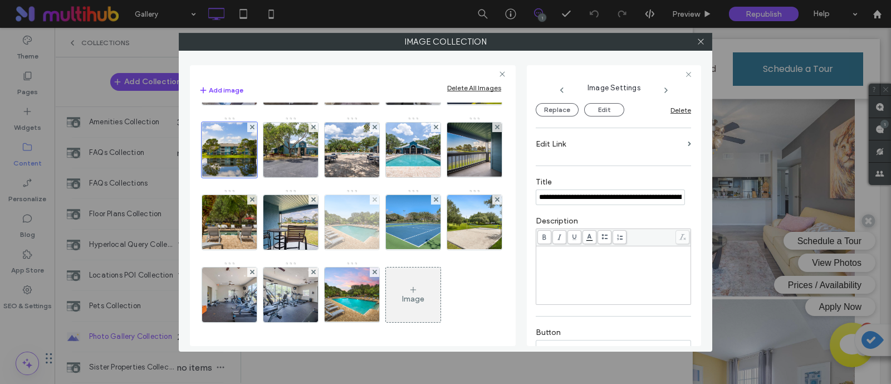
click at [356, 240] on img at bounding box center [352, 222] width 73 height 55
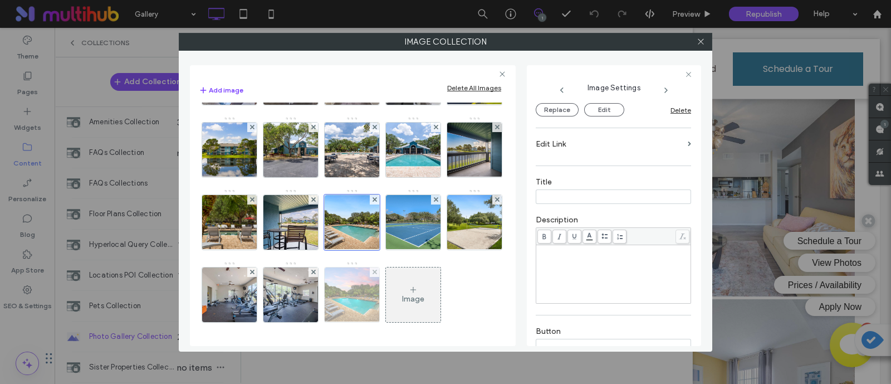
click at [389, 287] on img at bounding box center [352, 294] width 73 height 55
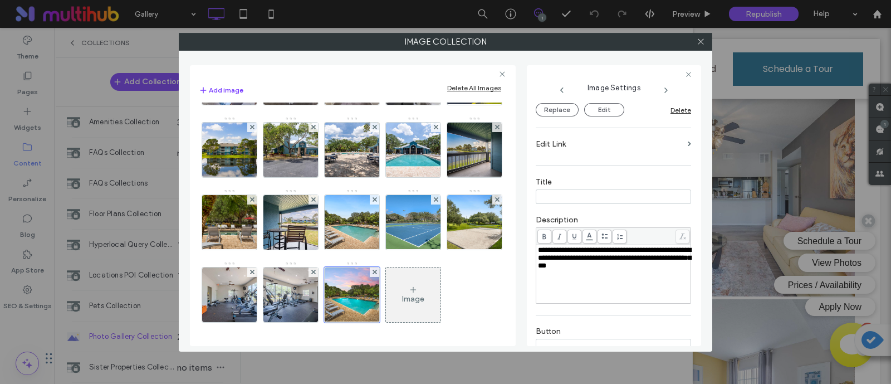
click at [601, 257] on span "**********" at bounding box center [614, 257] width 153 height 23
click at [627, 280] on div "**********" at bounding box center [614, 274] width 152 height 56
click at [602, 197] on input at bounding box center [613, 196] width 155 height 14
paste input "**********"
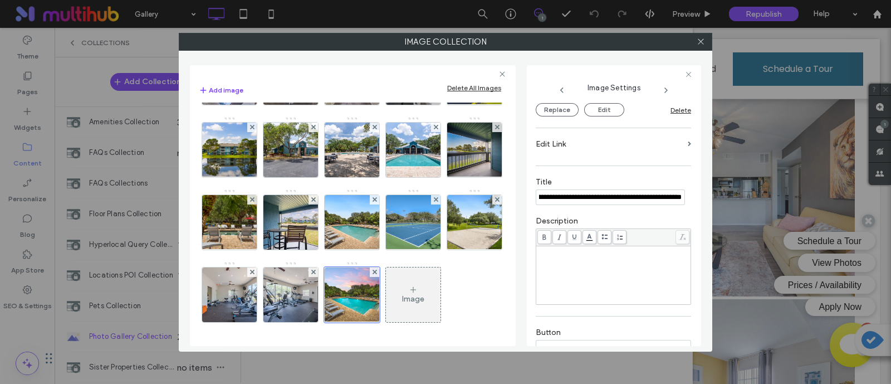
type input "**********"
click at [628, 162] on div "**********" at bounding box center [613, 212] width 155 height 461
click at [602, 194] on input "**********" at bounding box center [610, 196] width 149 height 15
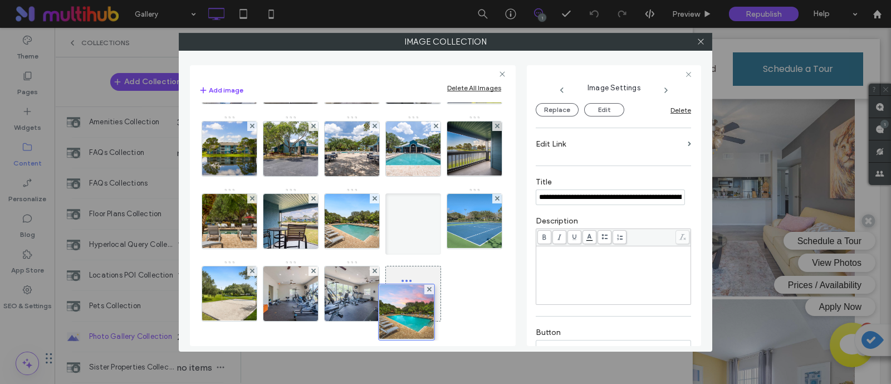
drag, startPoint x: 421, startPoint y: 292, endPoint x: 412, endPoint y: 231, distance: 61.4
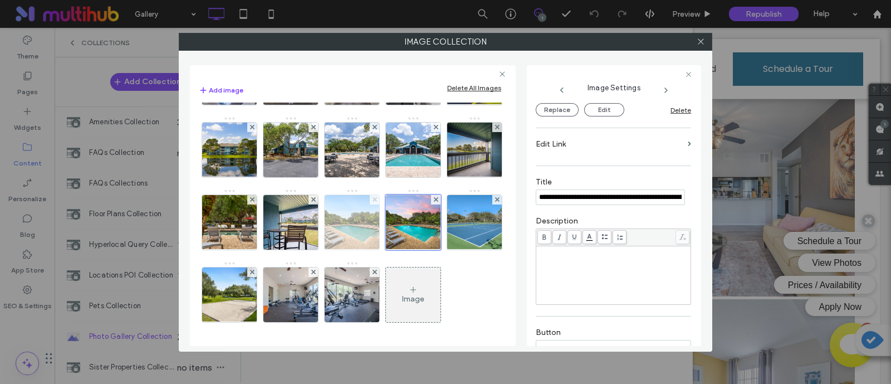
click at [375, 202] on use at bounding box center [374, 199] width 4 height 4
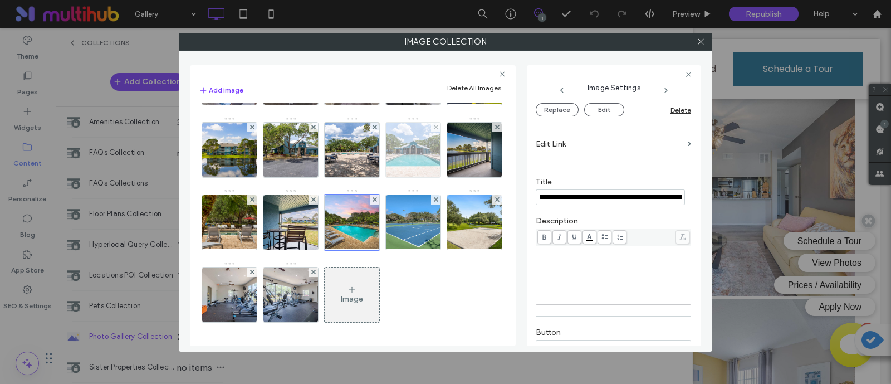
scroll to position [209, 0]
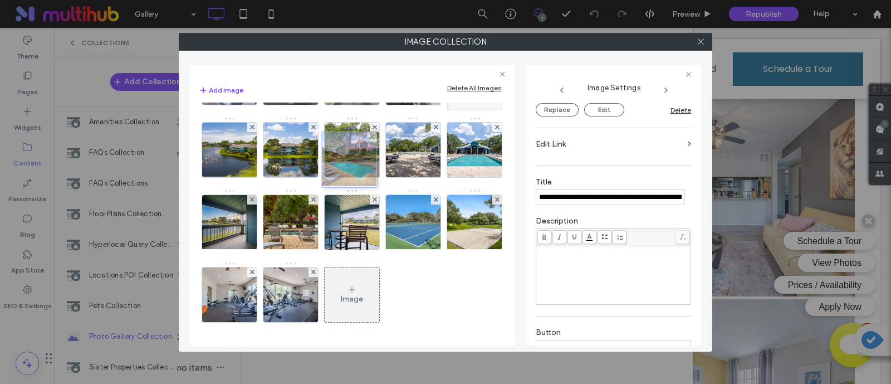
drag, startPoint x: 356, startPoint y: 283, endPoint x: 351, endPoint y: 149, distance: 134.3
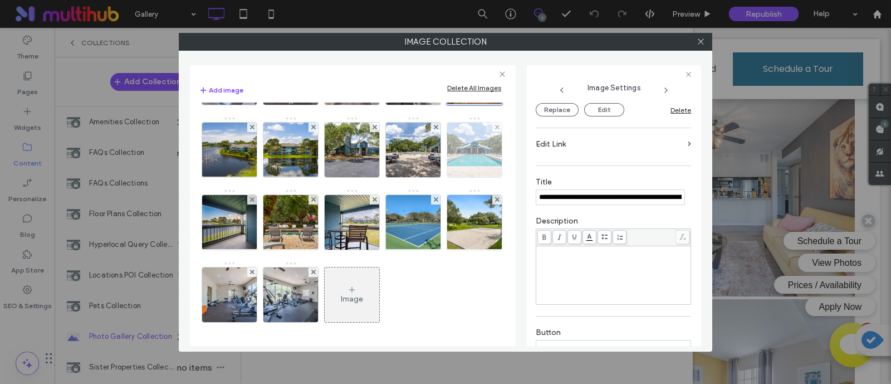
click at [434, 177] on img at bounding box center [475, 150] width 82 height 55
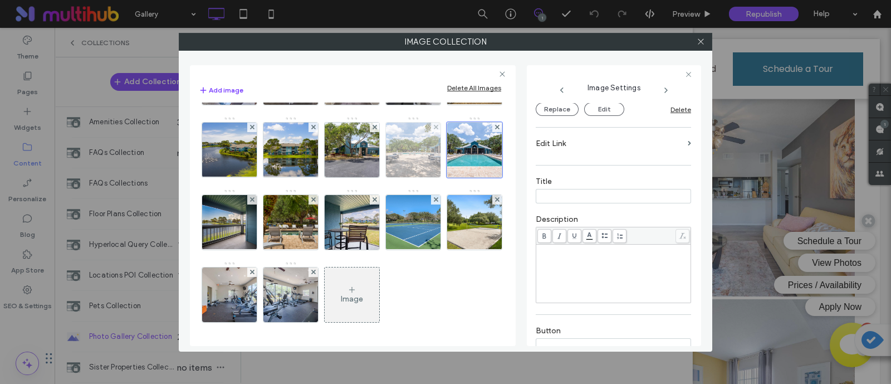
click at [373, 177] on img at bounding box center [414, 150] width 82 height 55
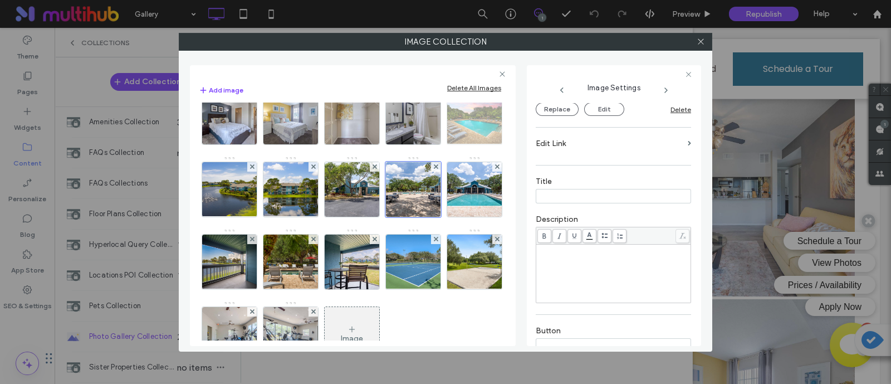
scroll to position [140, 0]
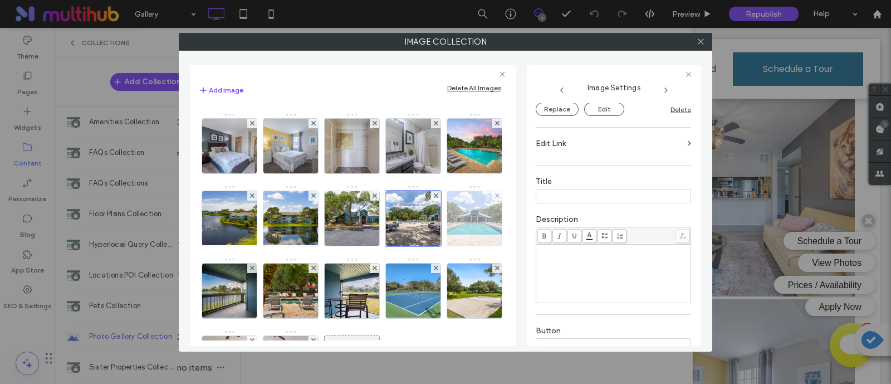
click at [434, 246] on img at bounding box center [475, 218] width 82 height 55
click at [447, 246] on div at bounding box center [475, 219] width 56 height 56
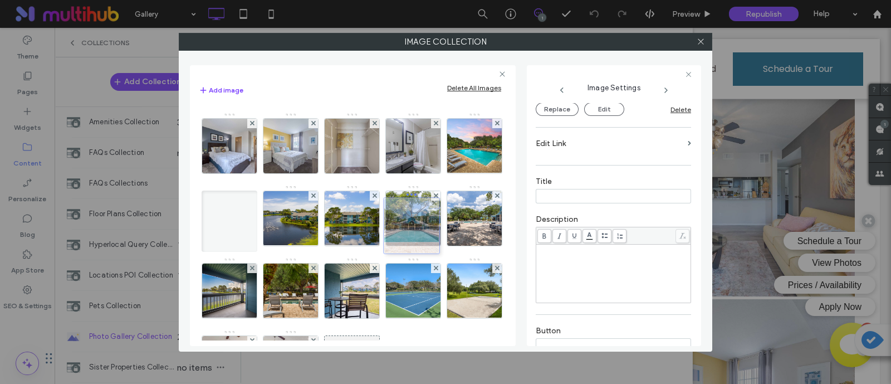
drag, startPoint x: 418, startPoint y: 299, endPoint x: 414, endPoint y: 234, distance: 64.7
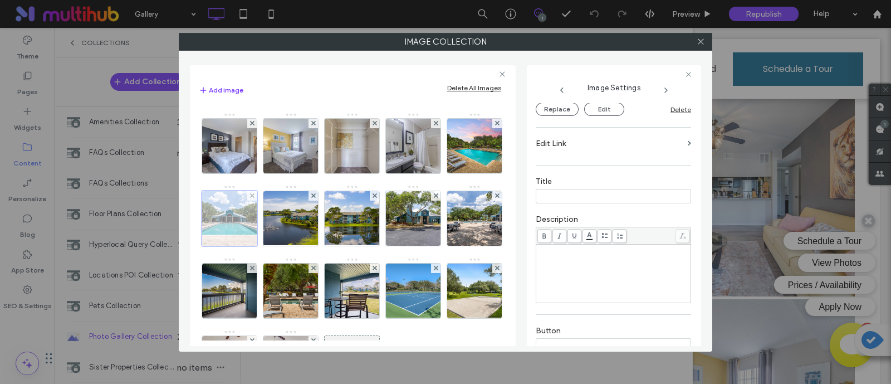
click at [257, 240] on div at bounding box center [230, 219] width 56 height 56
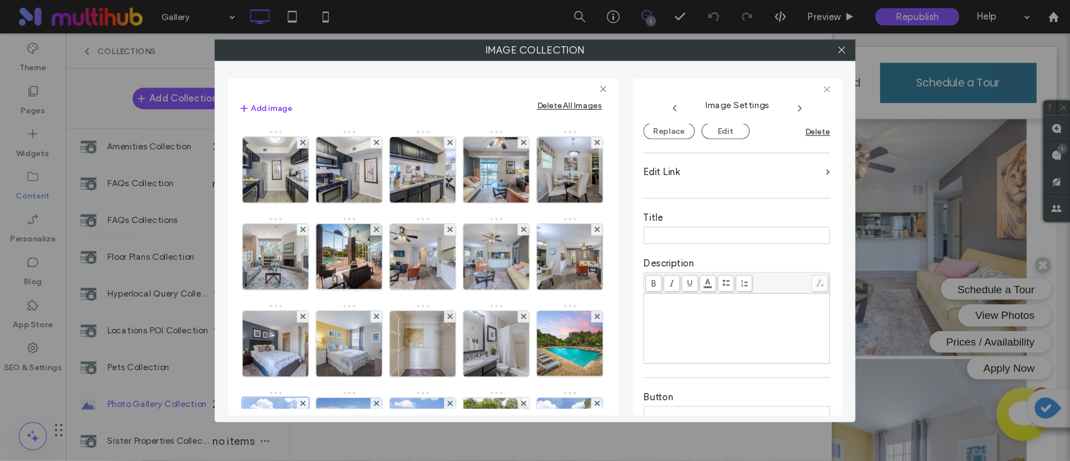
scroll to position [0, 0]
click at [702, 43] on icon at bounding box center [701, 41] width 8 height 8
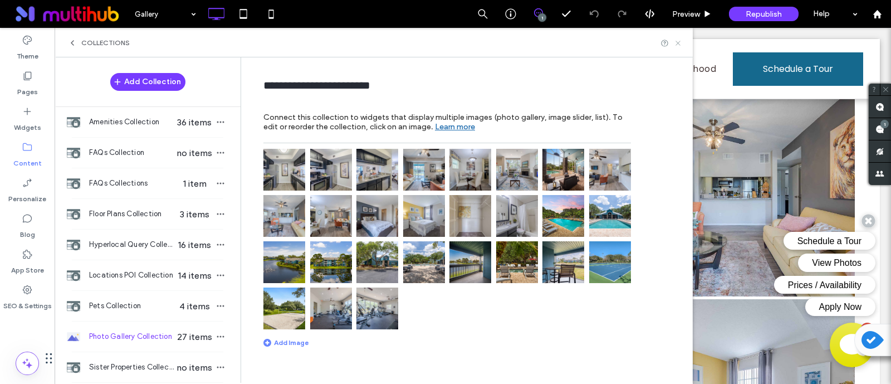
click at [680, 40] on icon at bounding box center [678, 43] width 8 height 8
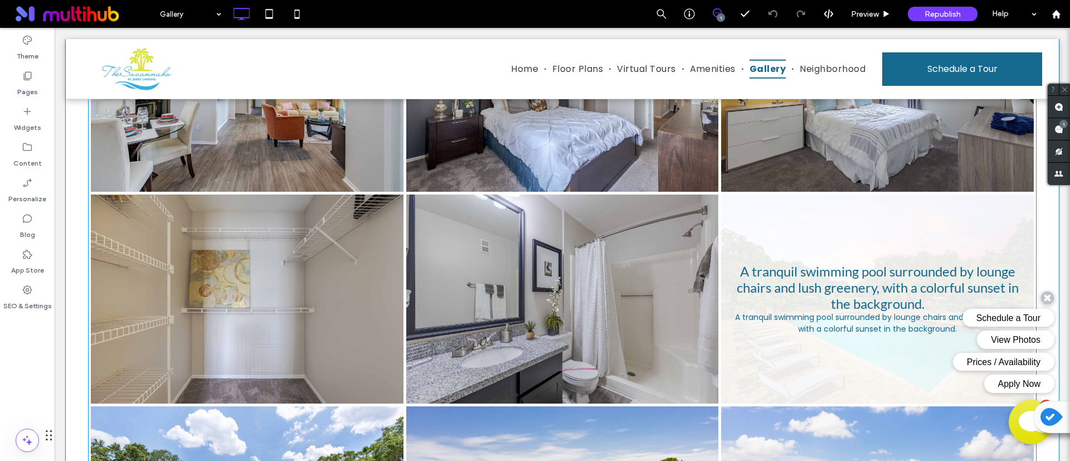
click at [832, 331] on link at bounding box center [876, 299] width 331 height 222
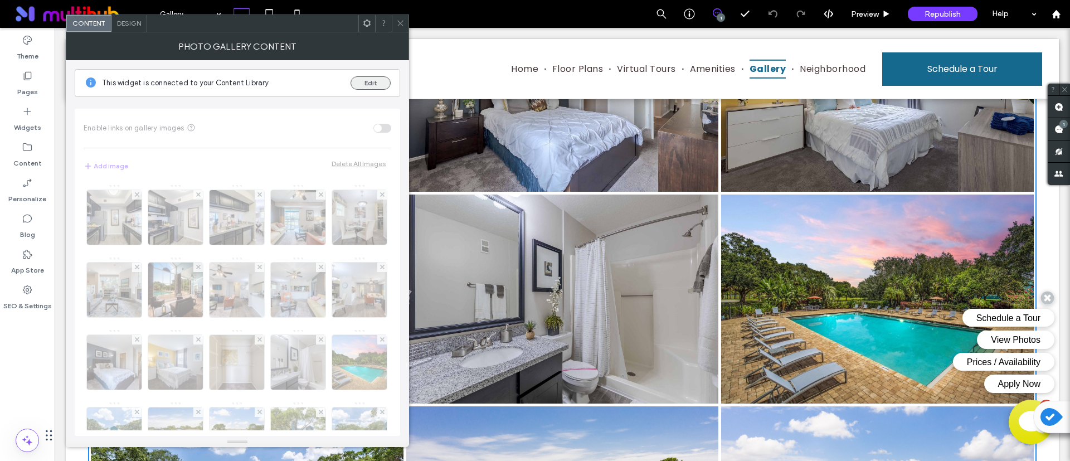
click at [386, 88] on button "Edit" at bounding box center [370, 82] width 40 height 13
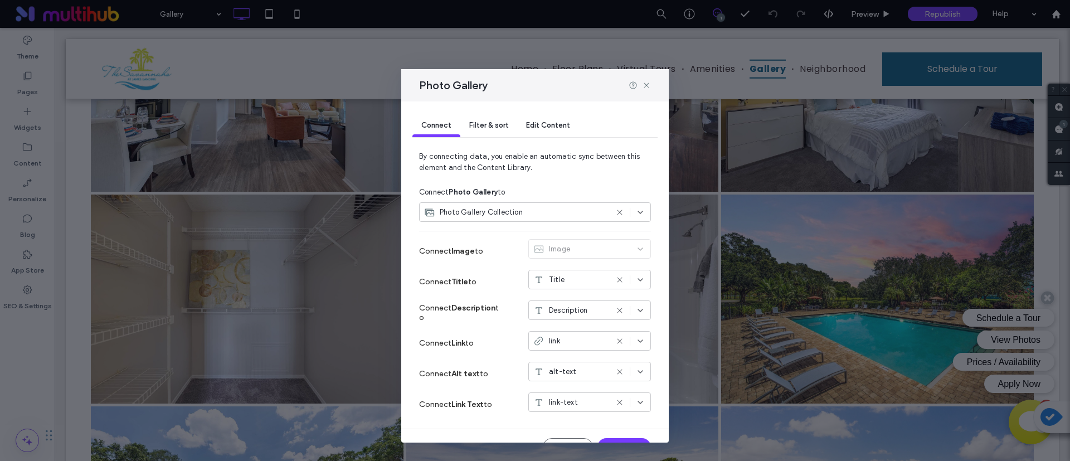
click at [564, 119] on div "Edit Content" at bounding box center [548, 126] width 62 height 22
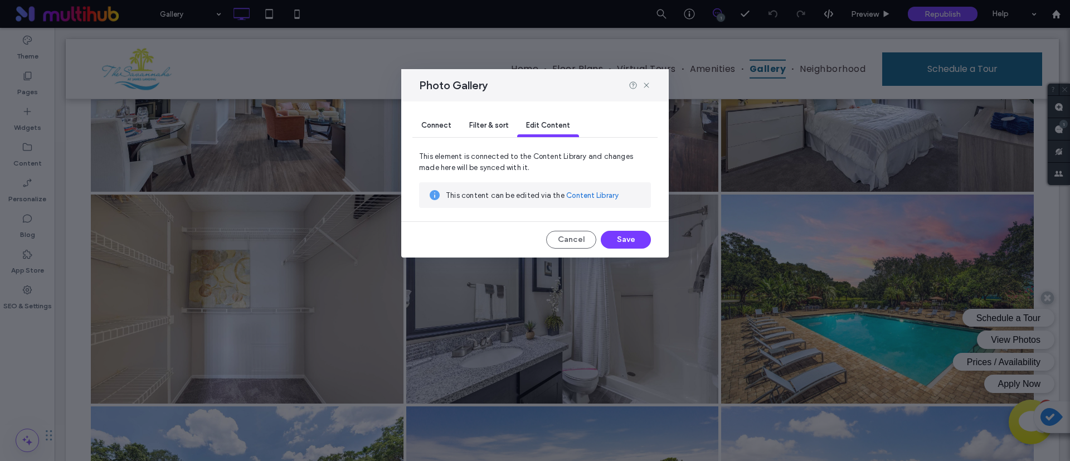
click at [587, 193] on link "Content Library" at bounding box center [592, 195] width 52 height 11
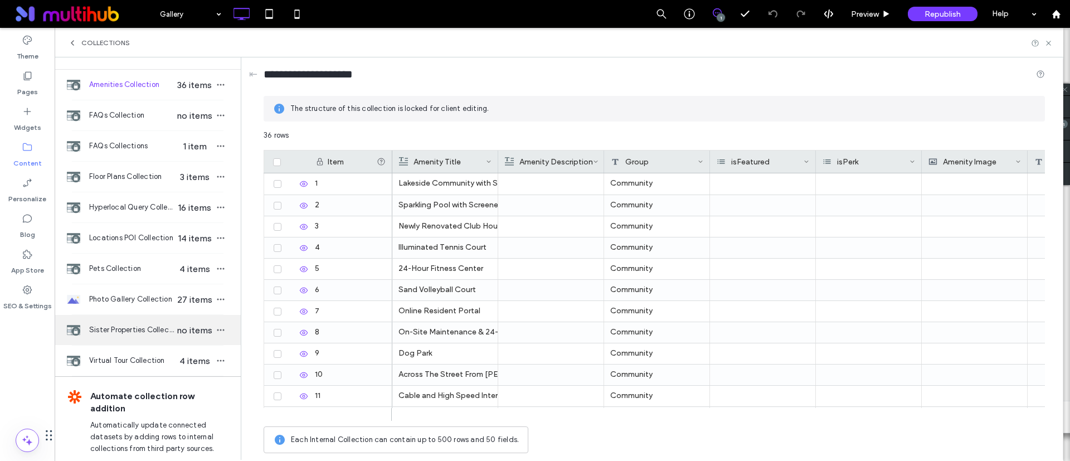
scroll to position [69, 0]
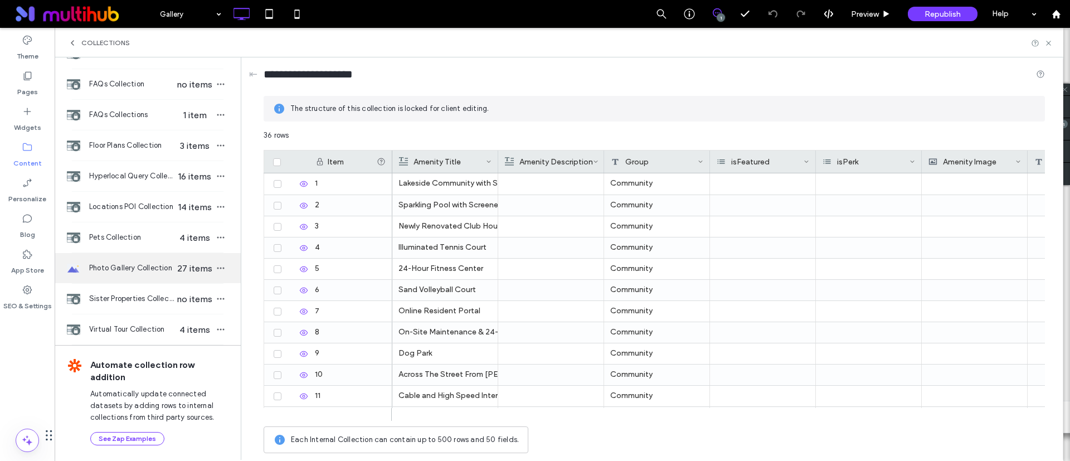
click at [158, 272] on span "Photo Gallery Collection" at bounding box center [132, 267] width 86 height 11
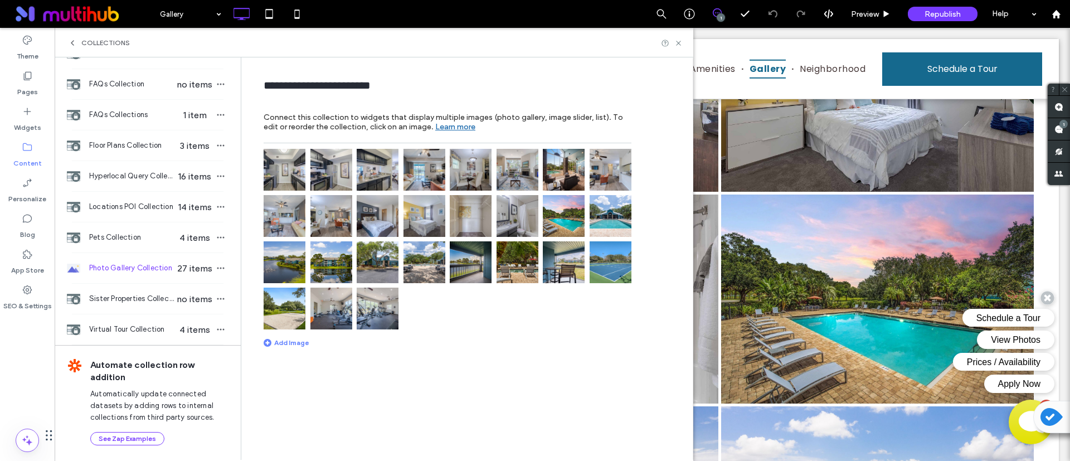
click at [575, 214] on img at bounding box center [564, 216] width 42 height 42
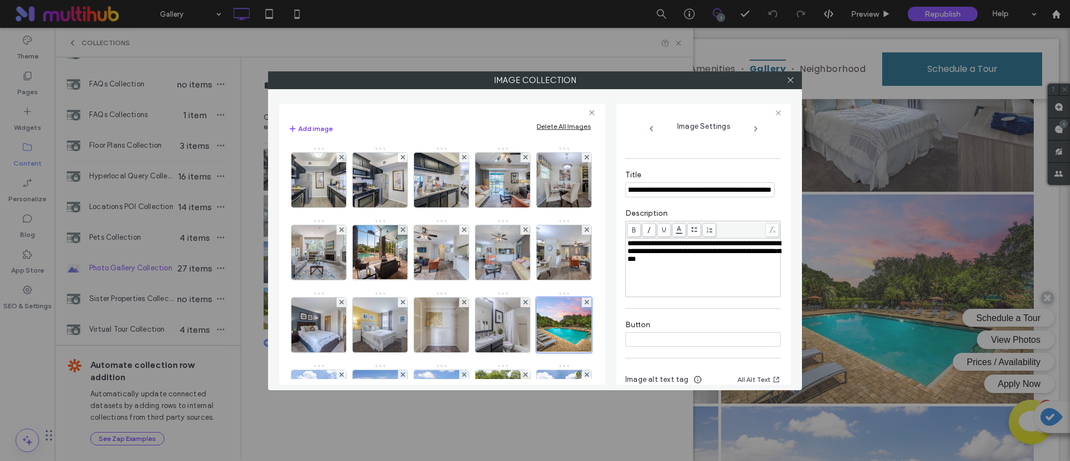
scroll to position [0, 0]
drag, startPoint x: 746, startPoint y: 269, endPoint x: 625, endPoint y: 227, distance: 128.6
click at [625, 227] on div "**********" at bounding box center [702, 259] width 155 height 76
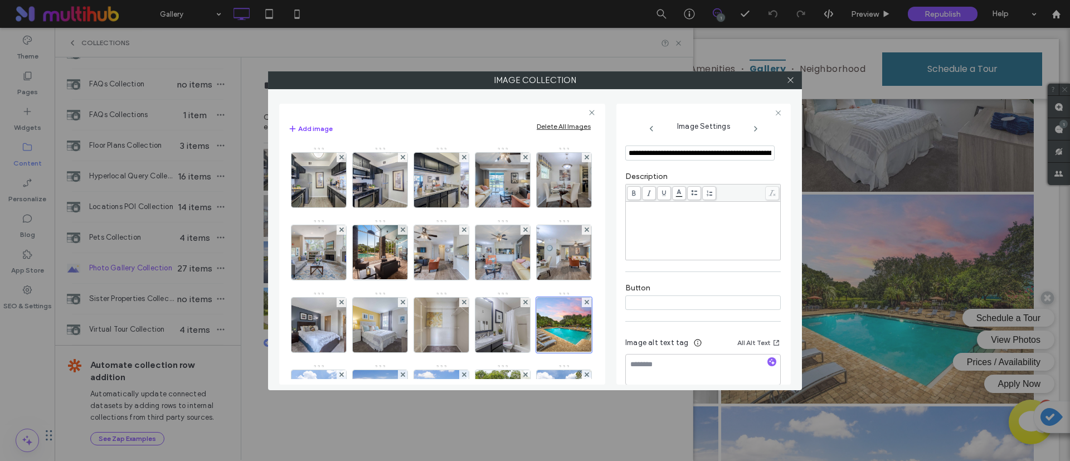
scroll to position [219, 0]
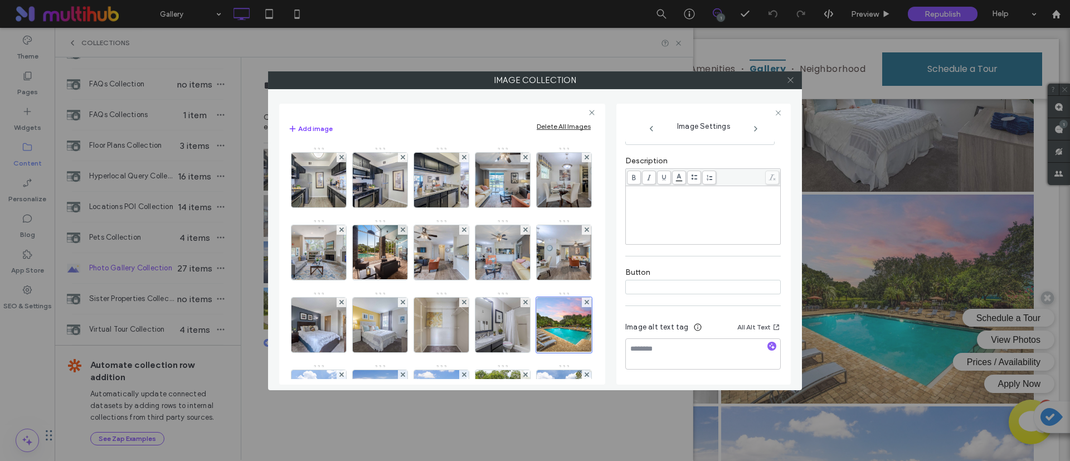
click at [789, 80] on use at bounding box center [790, 80] width 6 height 6
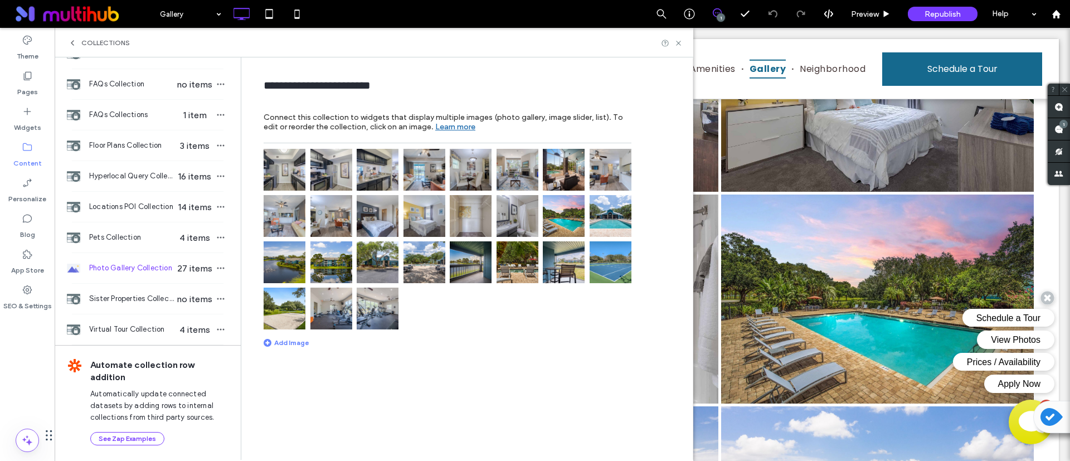
click at [565, 222] on img at bounding box center [564, 216] width 42 height 42
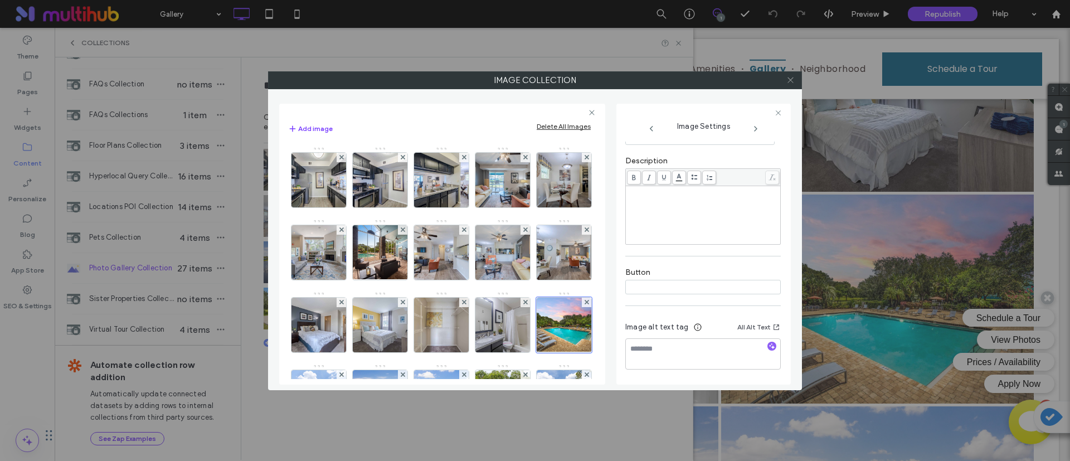
click at [793, 79] on icon at bounding box center [790, 80] width 8 height 8
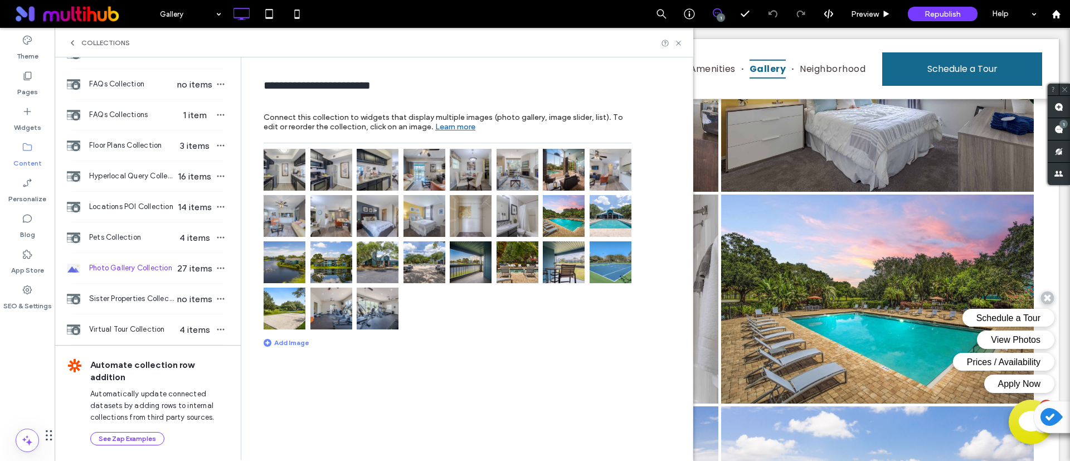
scroll to position [0, 0]
click at [676, 46] on icon at bounding box center [678, 43] width 8 height 8
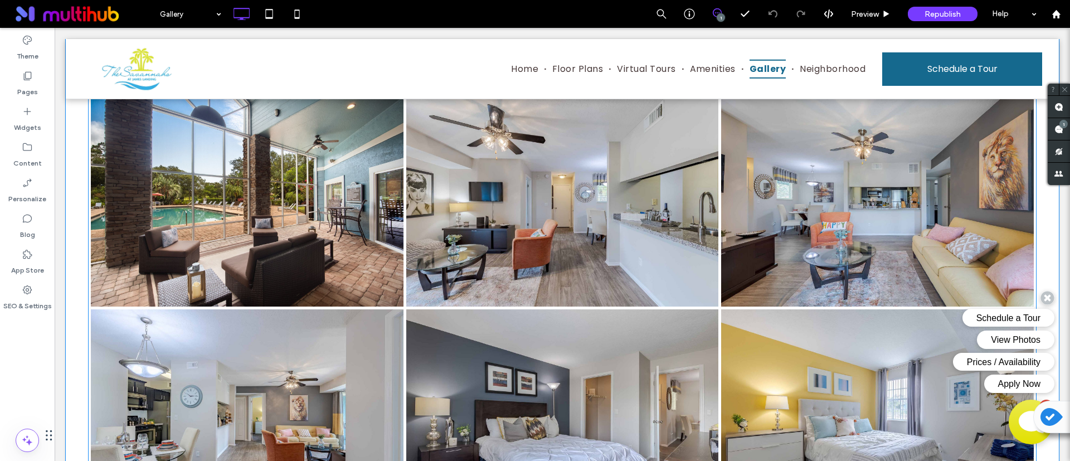
scroll to position [752, 0]
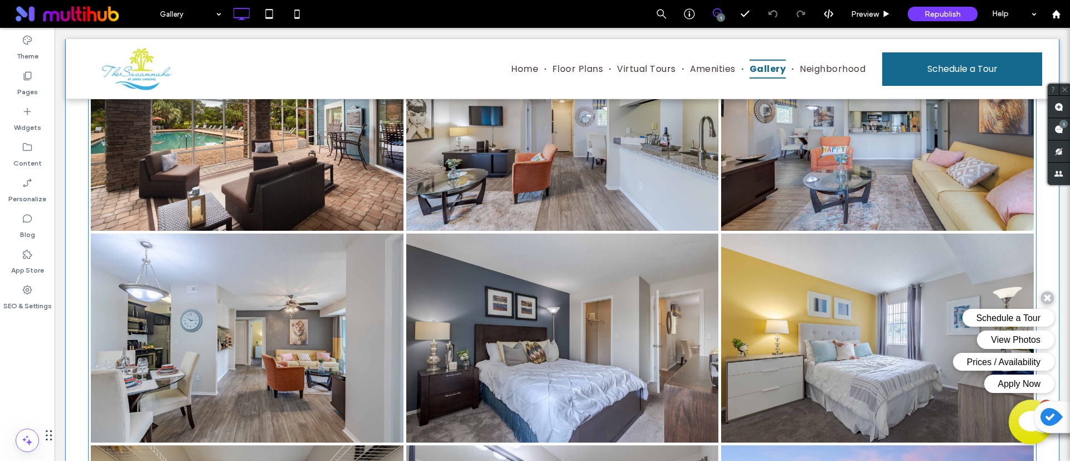
click at [562, 315] on link at bounding box center [562, 338] width 331 height 222
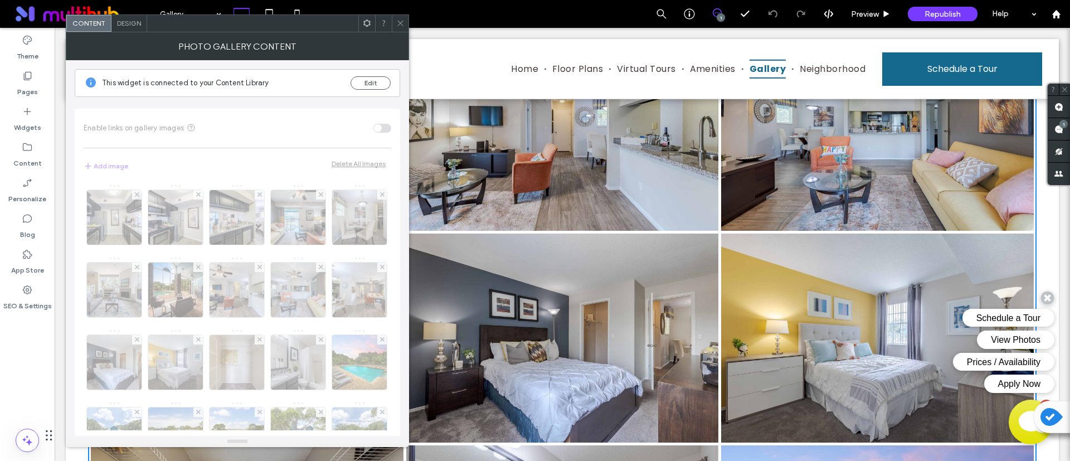
click at [369, 91] on div "This widget is connected to your Content Library Edit" at bounding box center [237, 83] width 325 height 28
click at [373, 81] on button "Edit" at bounding box center [370, 82] width 40 height 13
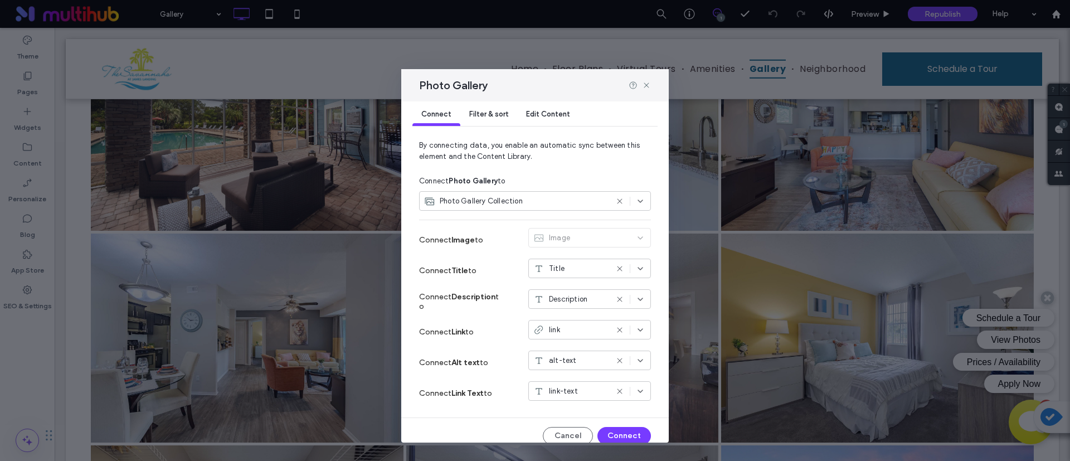
scroll to position [0, 0]
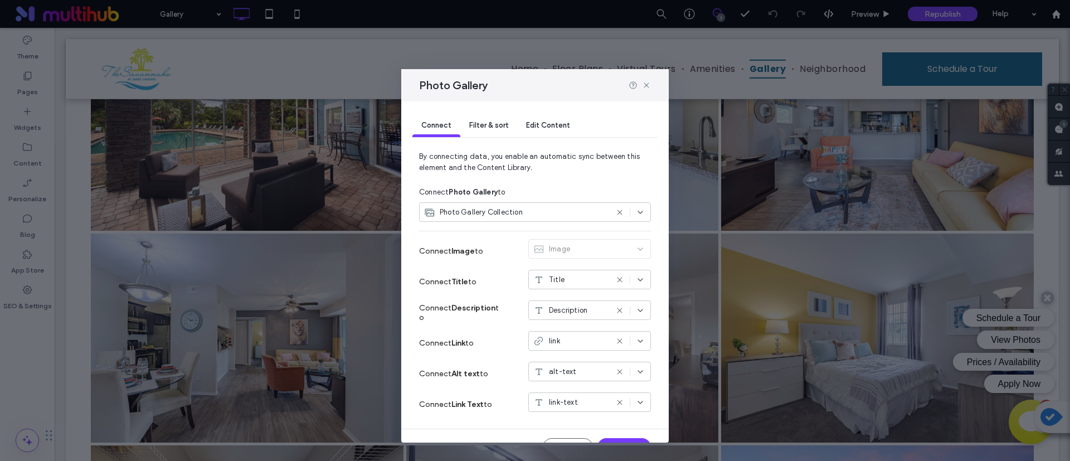
click at [489, 128] on span "Filter & sort" at bounding box center [488, 125] width 39 height 8
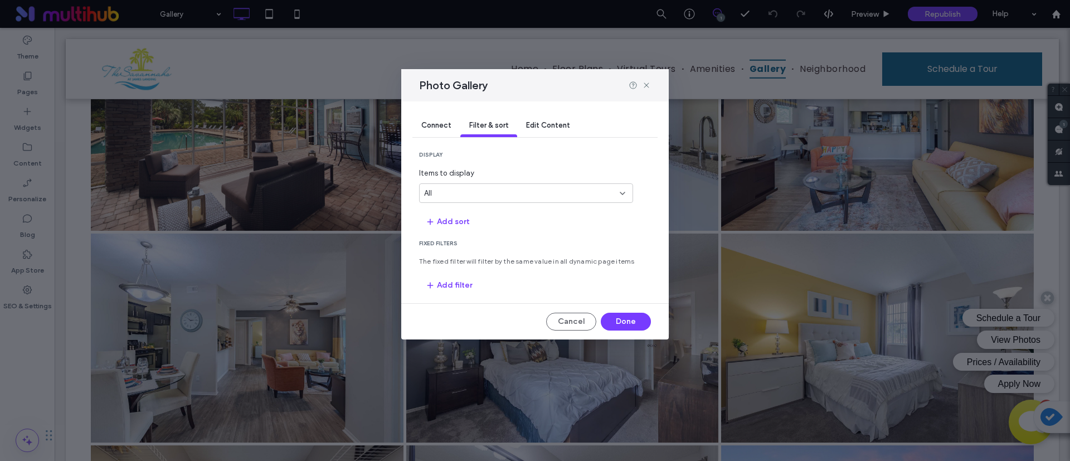
click at [438, 127] on span "Connect" at bounding box center [436, 125] width 30 height 8
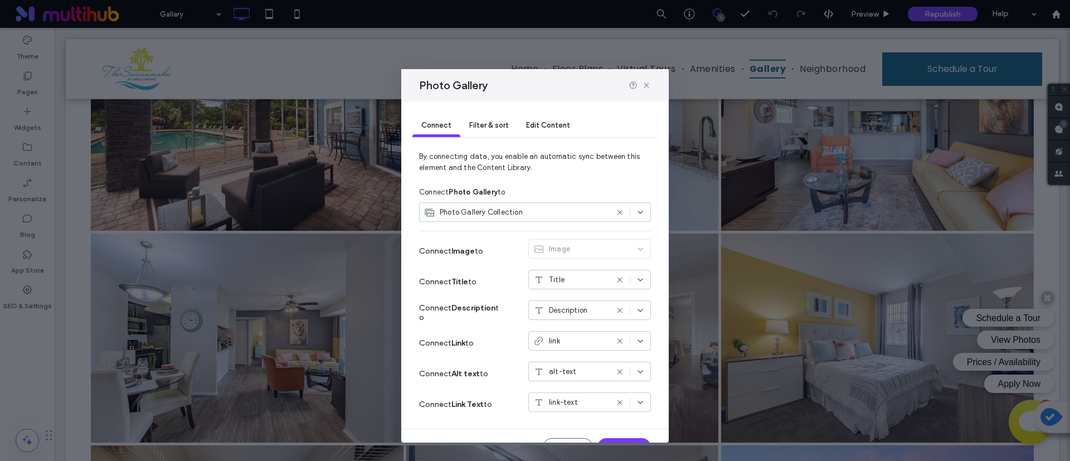
click at [484, 207] on span "Photo Gallery Collection" at bounding box center [481, 212] width 83 height 11
click at [595, 169] on span "By connecting data, you enable an automatic sync between this element and the C…" at bounding box center [535, 166] width 232 height 31
click at [538, 114] on div "Connect Filter & sort Edit Content" at bounding box center [534, 126] width 245 height 50
click at [540, 119] on div "Edit Content" at bounding box center [548, 126] width 62 height 22
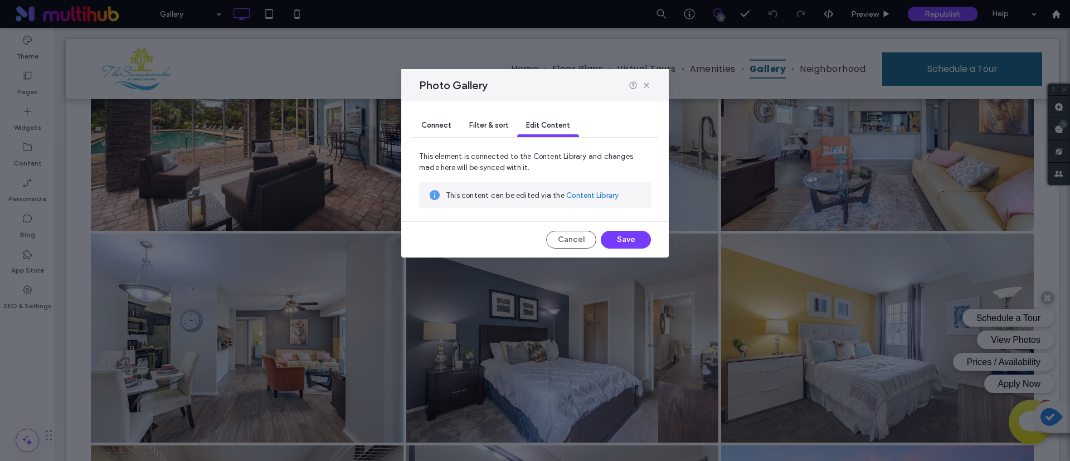
click at [599, 192] on link "Content Library" at bounding box center [592, 195] width 52 height 11
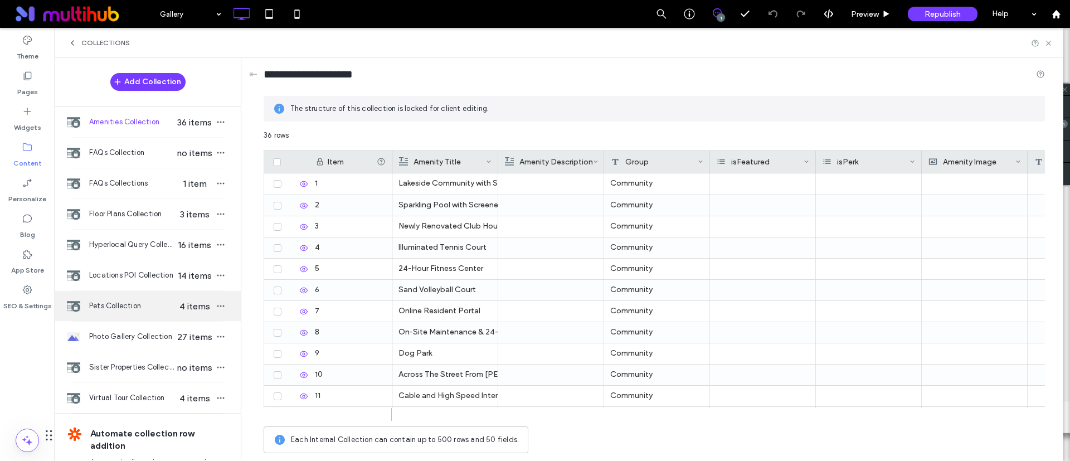
click at [121, 312] on div "Pets Collection 4 items" at bounding box center [148, 306] width 186 height 30
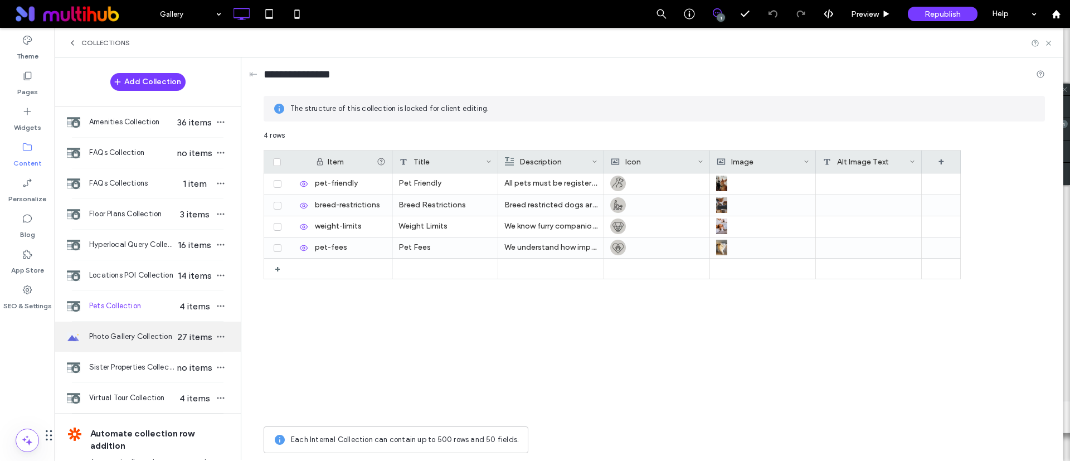
click at [122, 328] on div "Photo Gallery Collection 27 items" at bounding box center [148, 336] width 186 height 30
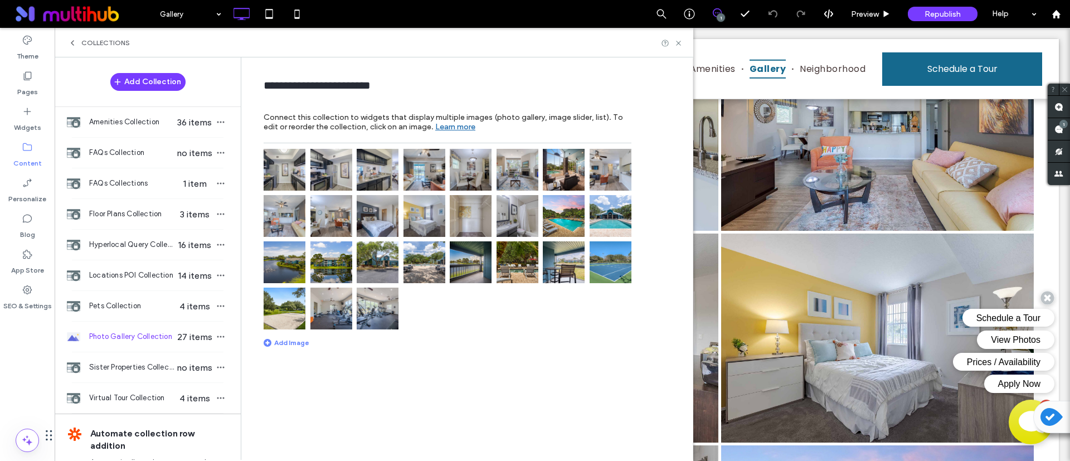
click at [558, 212] on img at bounding box center [564, 216] width 42 height 42
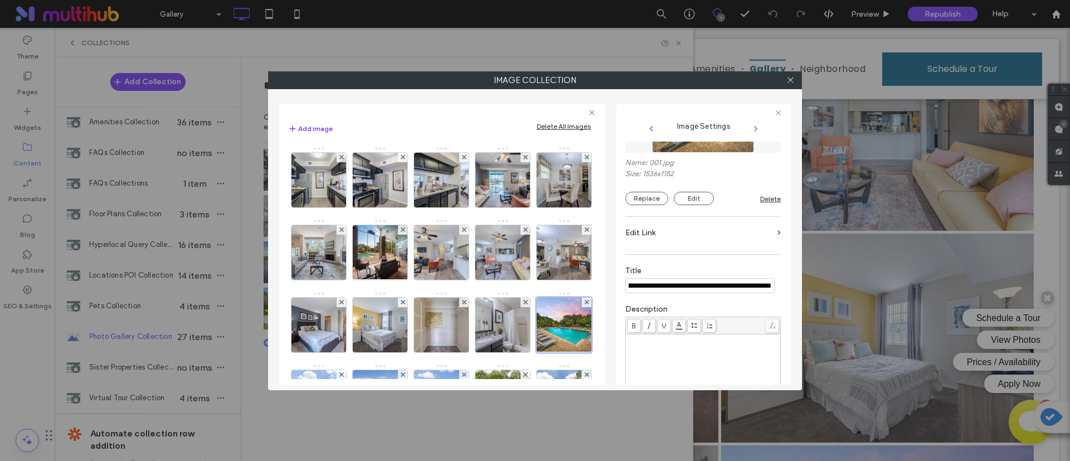
scroll to position [167, 0]
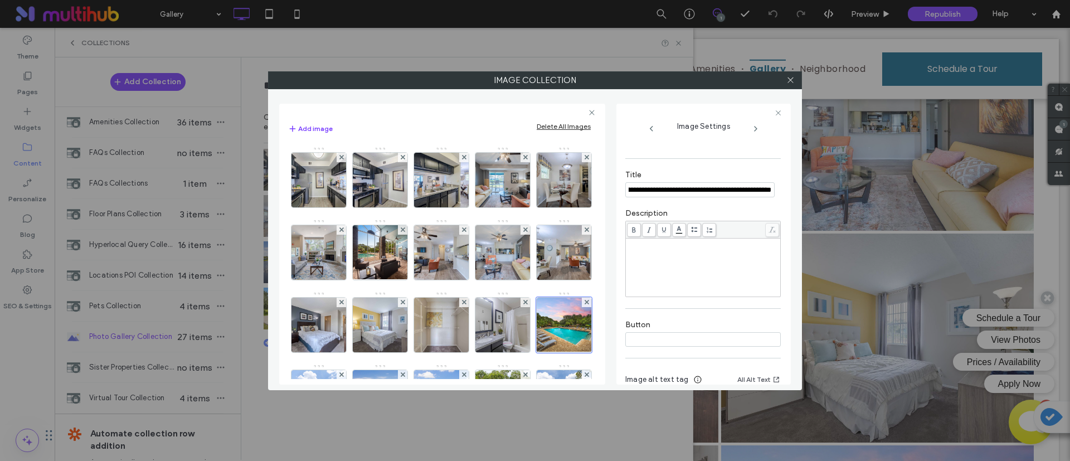
click at [707, 188] on input "**********" at bounding box center [699, 189] width 149 height 15
click at [702, 256] on div "Rich Text Editor" at bounding box center [703, 268] width 152 height 56
paste input "**********"
type input "**********"
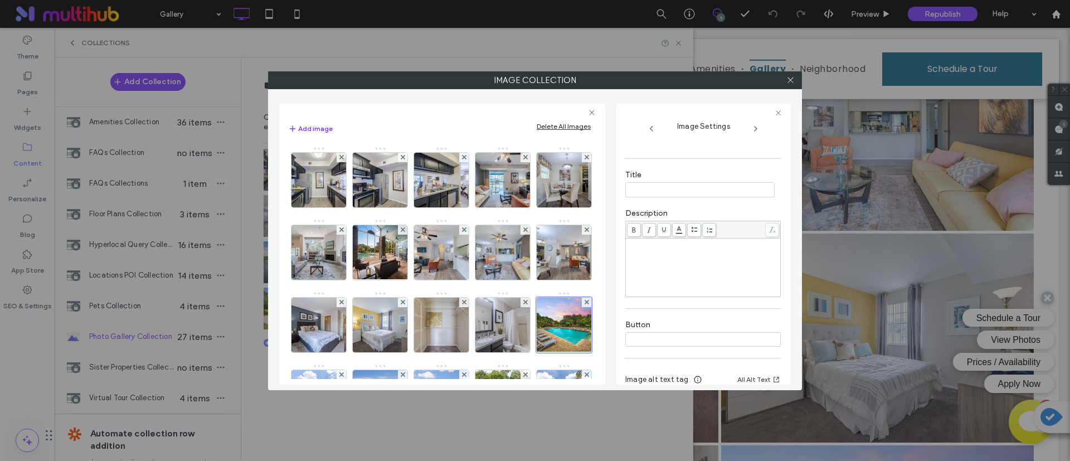
click at [702, 241] on div "Rich Text Editor" at bounding box center [703, 244] width 152 height 8
click at [665, 191] on input at bounding box center [699, 189] width 149 height 15
type input "*********"
click at [790, 81] on icon at bounding box center [790, 80] width 8 height 8
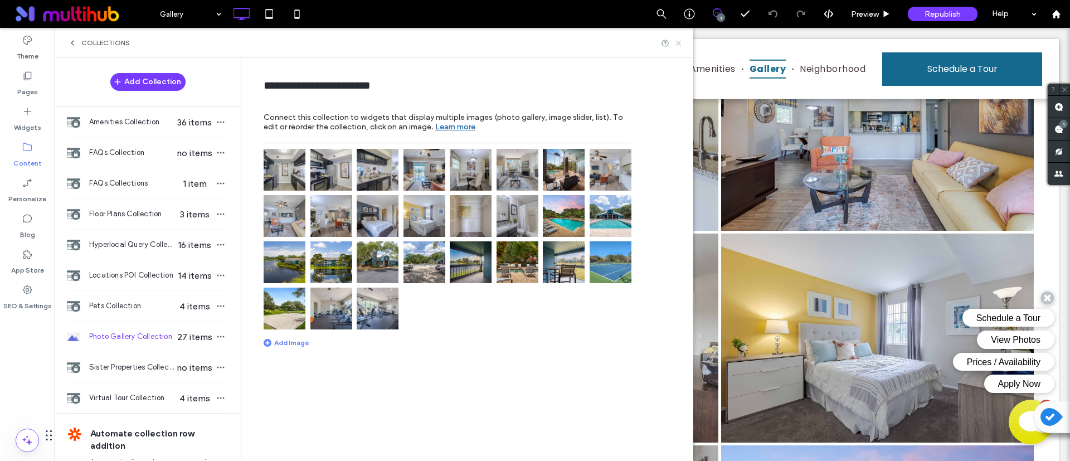
click at [679, 41] on icon at bounding box center [678, 43] width 8 height 8
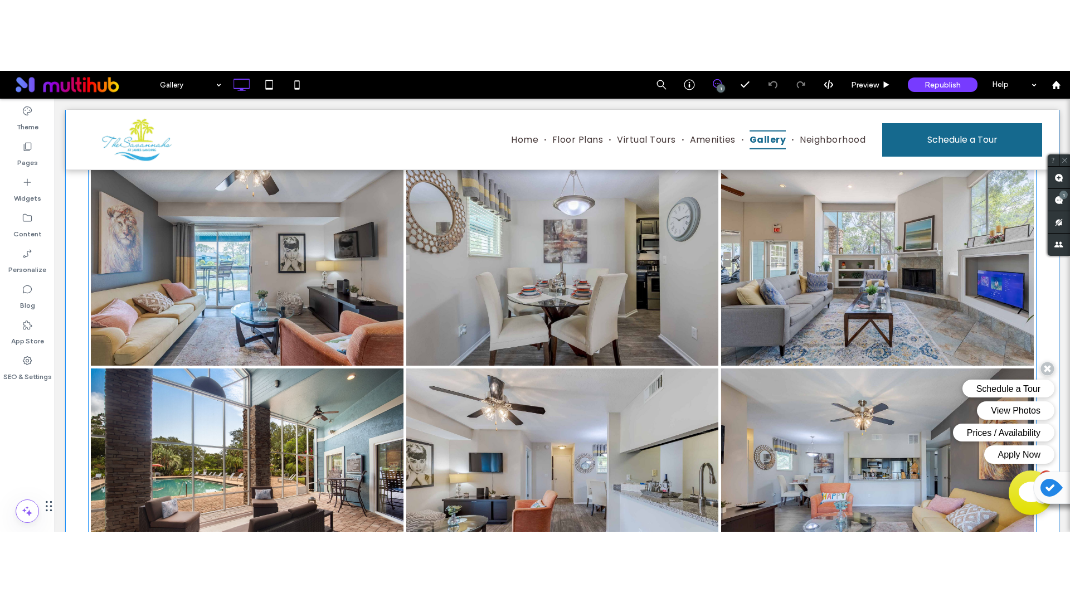
scroll to position [501, 0]
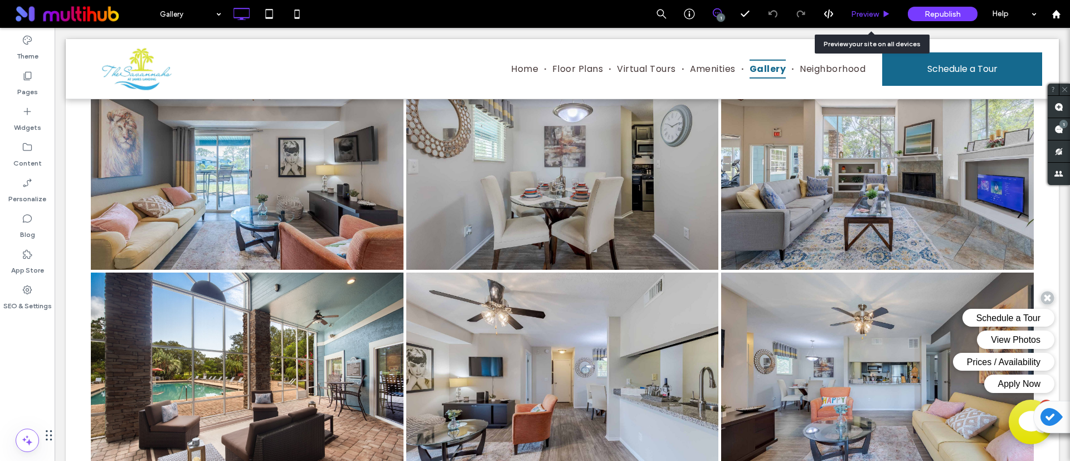
click at [871, 8] on div "Preview" at bounding box center [870, 14] width 57 height 28
click at [871, 14] on span "Preview" at bounding box center [865, 13] width 28 height 9
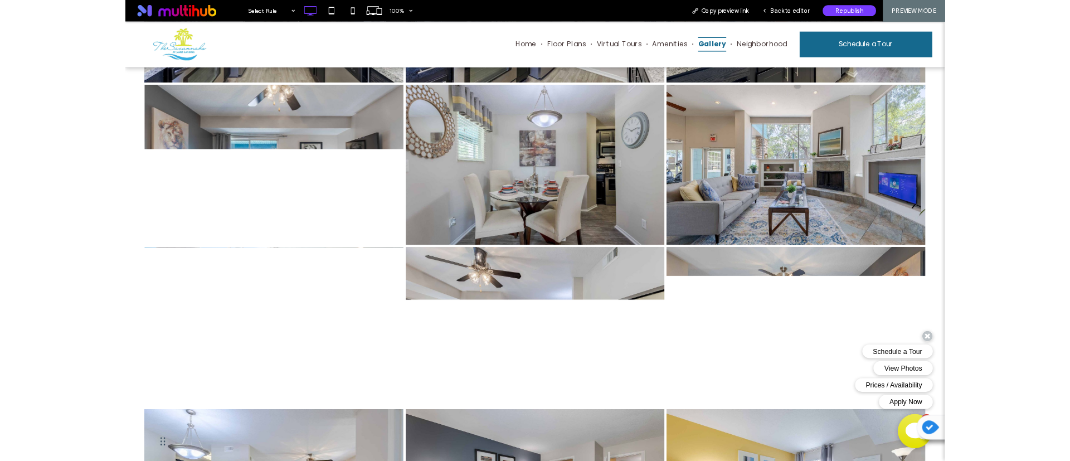
scroll to position [418, 0]
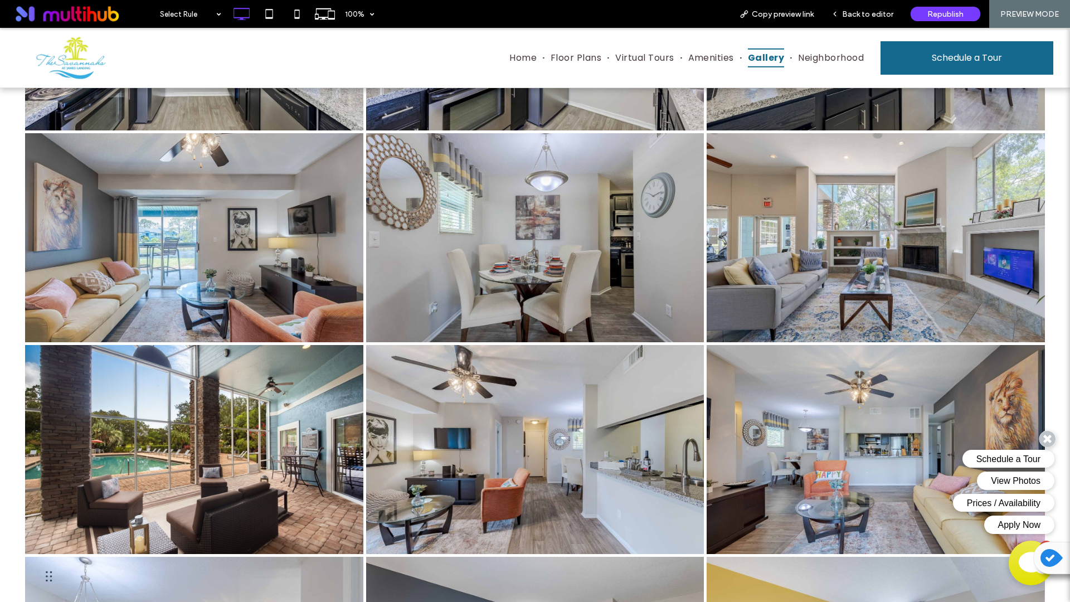
click at [1047, 436] on icon at bounding box center [1047, 439] width 16 height 16
click at [876, 8] on div "Back to editor" at bounding box center [862, 14] width 80 height 28
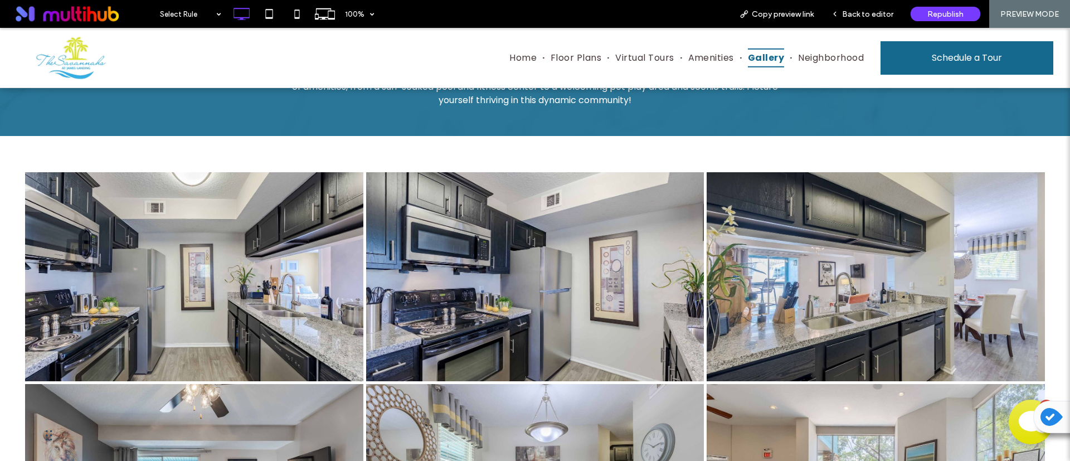
scroll to position [0, 0]
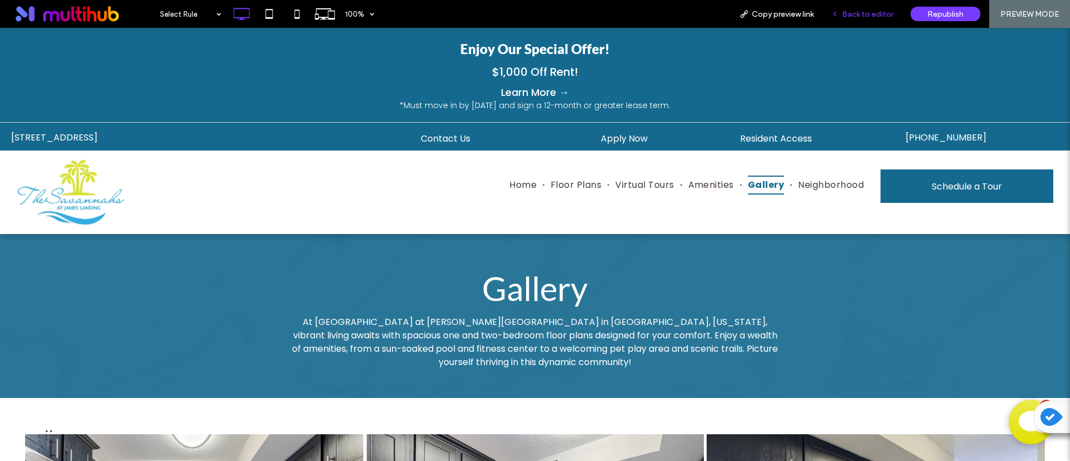
click at [865, 20] on div "Back to editor" at bounding box center [862, 14] width 80 height 28
click at [865, 12] on span "Back to editor" at bounding box center [867, 13] width 51 height 9
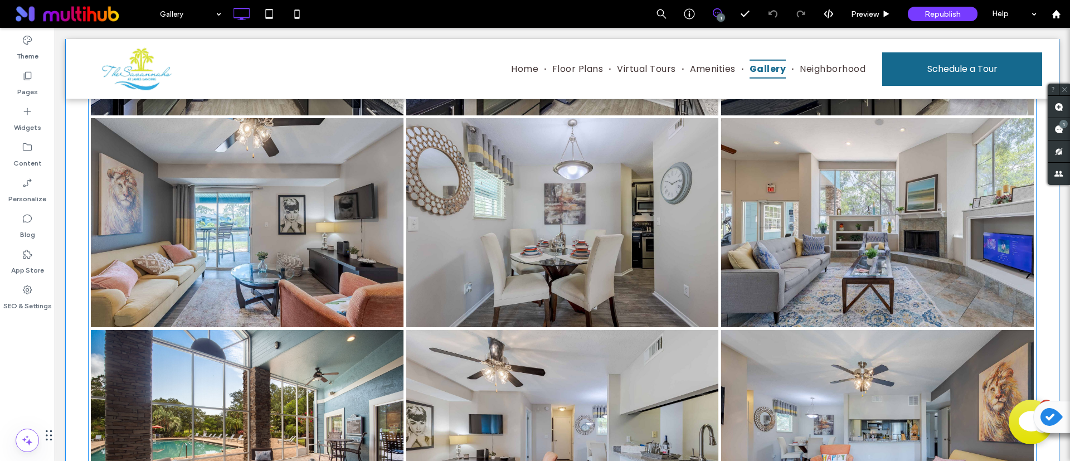
scroll to position [418, 0]
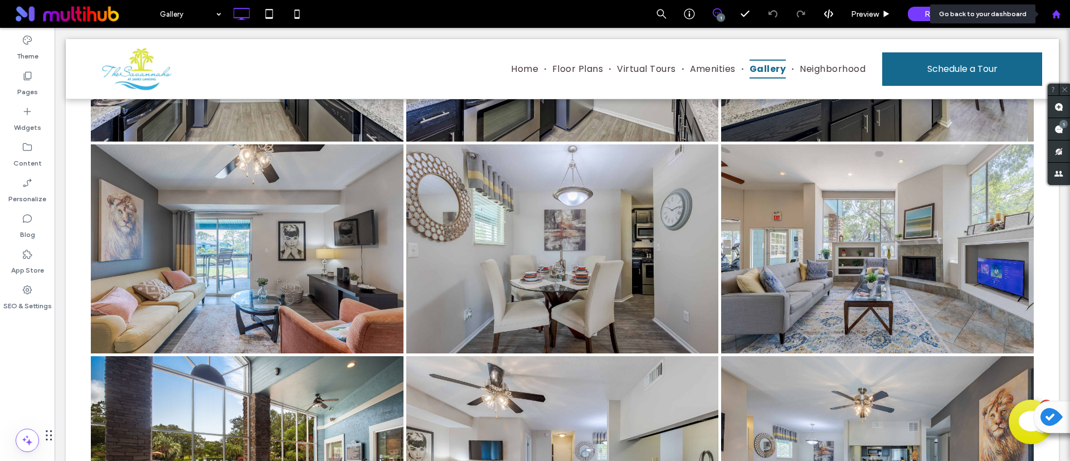
click at [1061, 15] on div at bounding box center [1055, 13] width 27 height 9
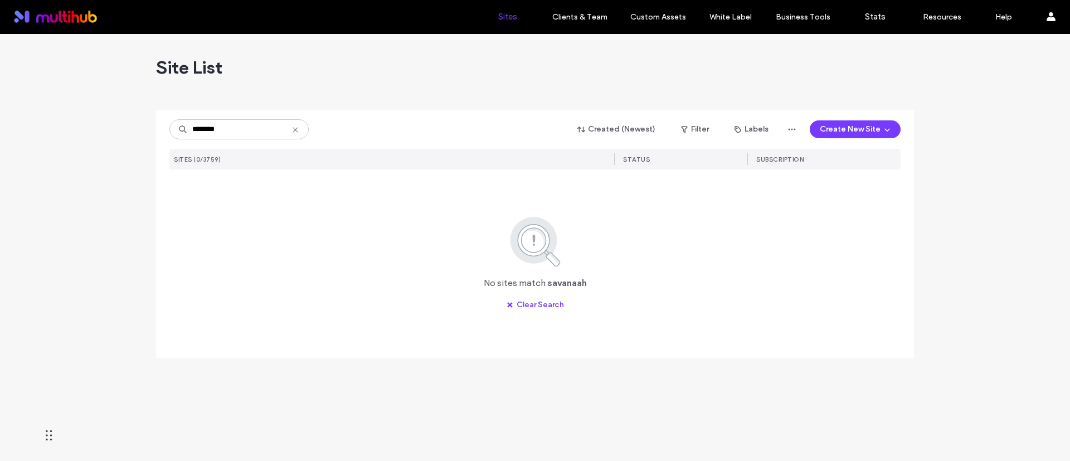
type input "********"
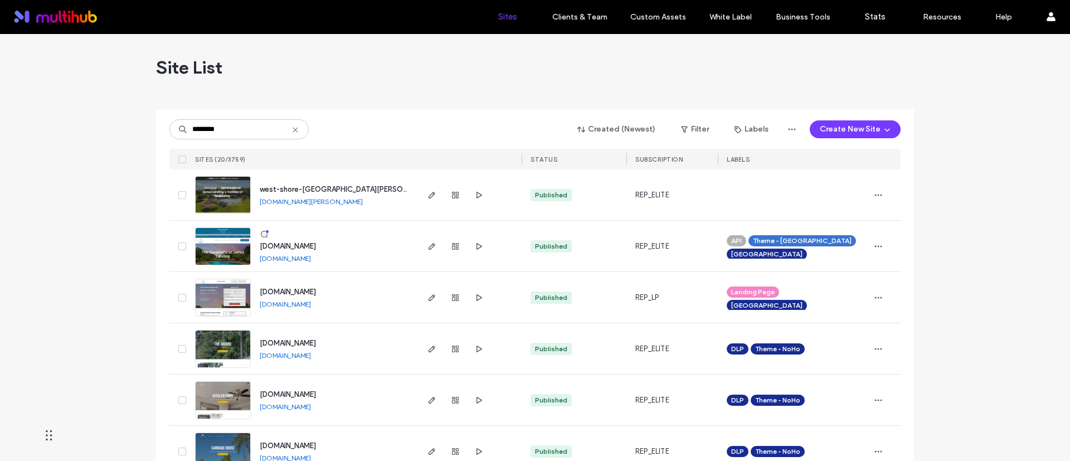
click at [474, 246] on icon "button" at bounding box center [478, 246] width 9 height 9
click at [239, 125] on input "********" at bounding box center [238, 129] width 139 height 20
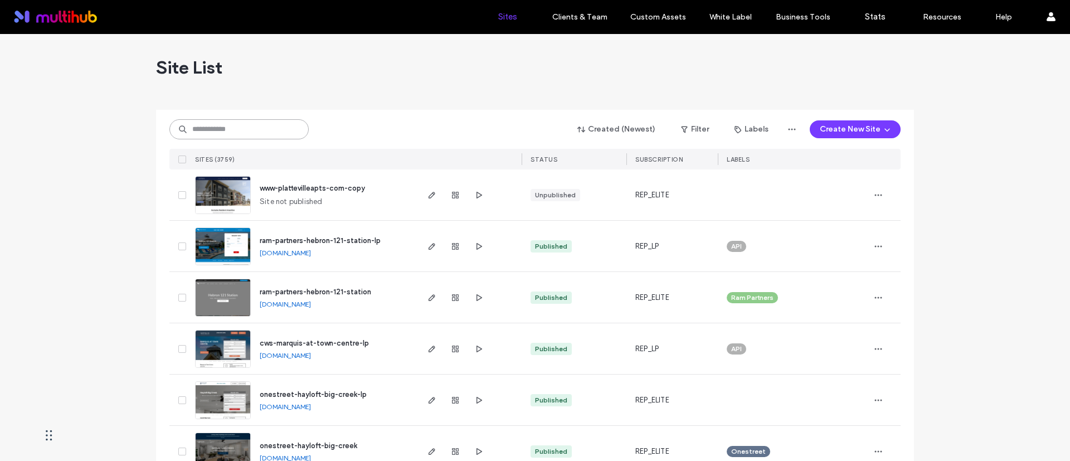
click at [249, 133] on input at bounding box center [238, 129] width 139 height 20
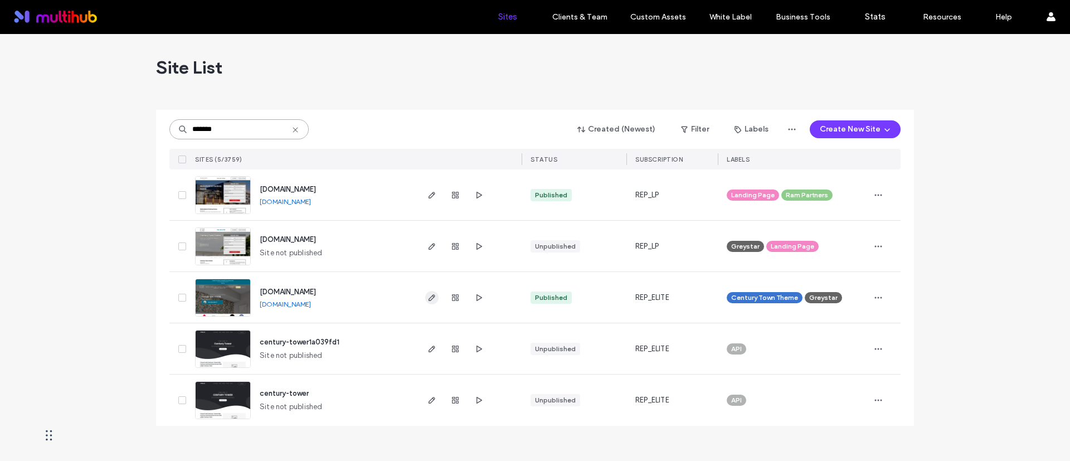
type input "*******"
click at [431, 297] on icon "button" at bounding box center [431, 297] width 9 height 9
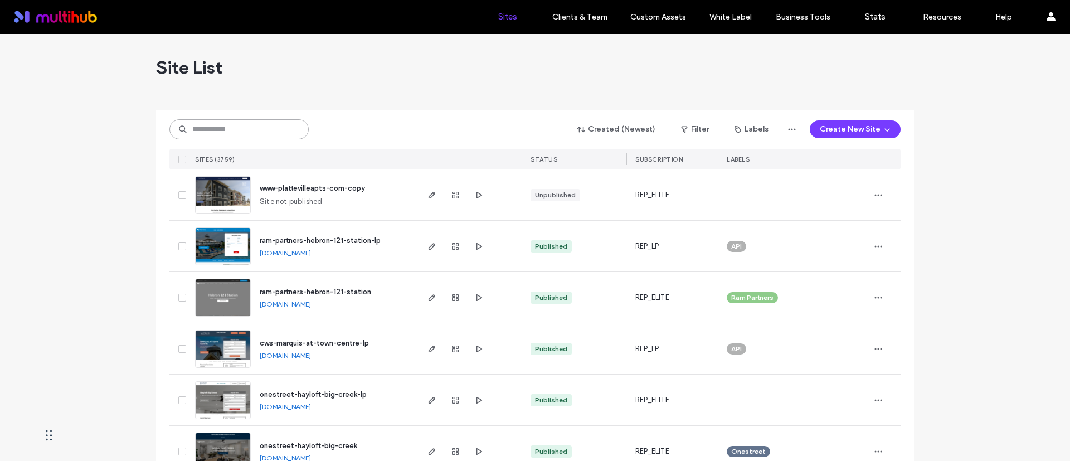
click at [202, 120] on input at bounding box center [238, 129] width 139 height 20
click at [203, 124] on input at bounding box center [238, 129] width 139 height 20
type input "*"
click at [240, 133] on input at bounding box center [238, 129] width 139 height 20
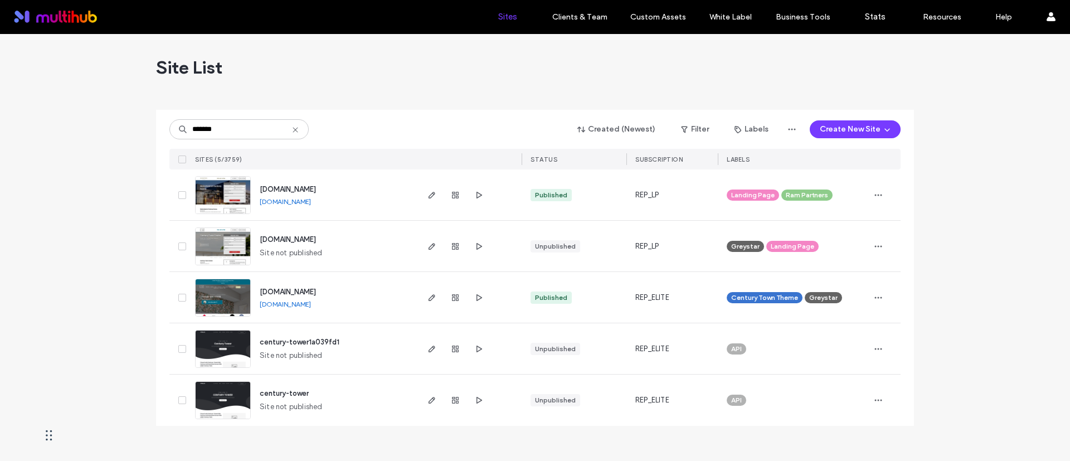
click at [474, 90] on div "Site List" at bounding box center [535, 67] width 758 height 67
click at [484, 292] on span "button" at bounding box center [478, 297] width 13 height 13
click at [274, 129] on input "*******" at bounding box center [238, 129] width 139 height 20
type input "*********"
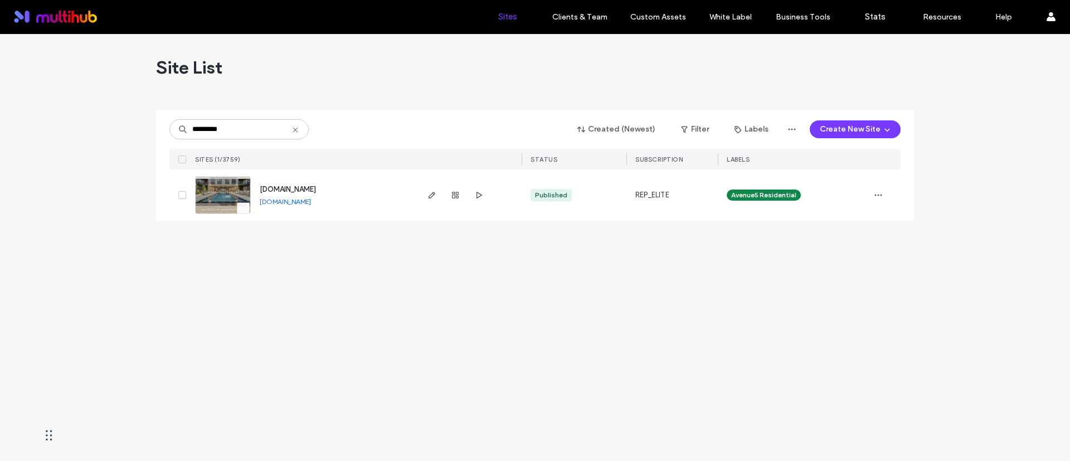
click at [349, 294] on div "Site List ********* Created (Newest) Filter Labels Create New Site SITES (1/375…" at bounding box center [535, 247] width 1070 height 427
click at [316, 185] on span "www.thebrentwoodatx.com" at bounding box center [288, 189] width 56 height 8
